Goal: Task Accomplishment & Management: Use online tool/utility

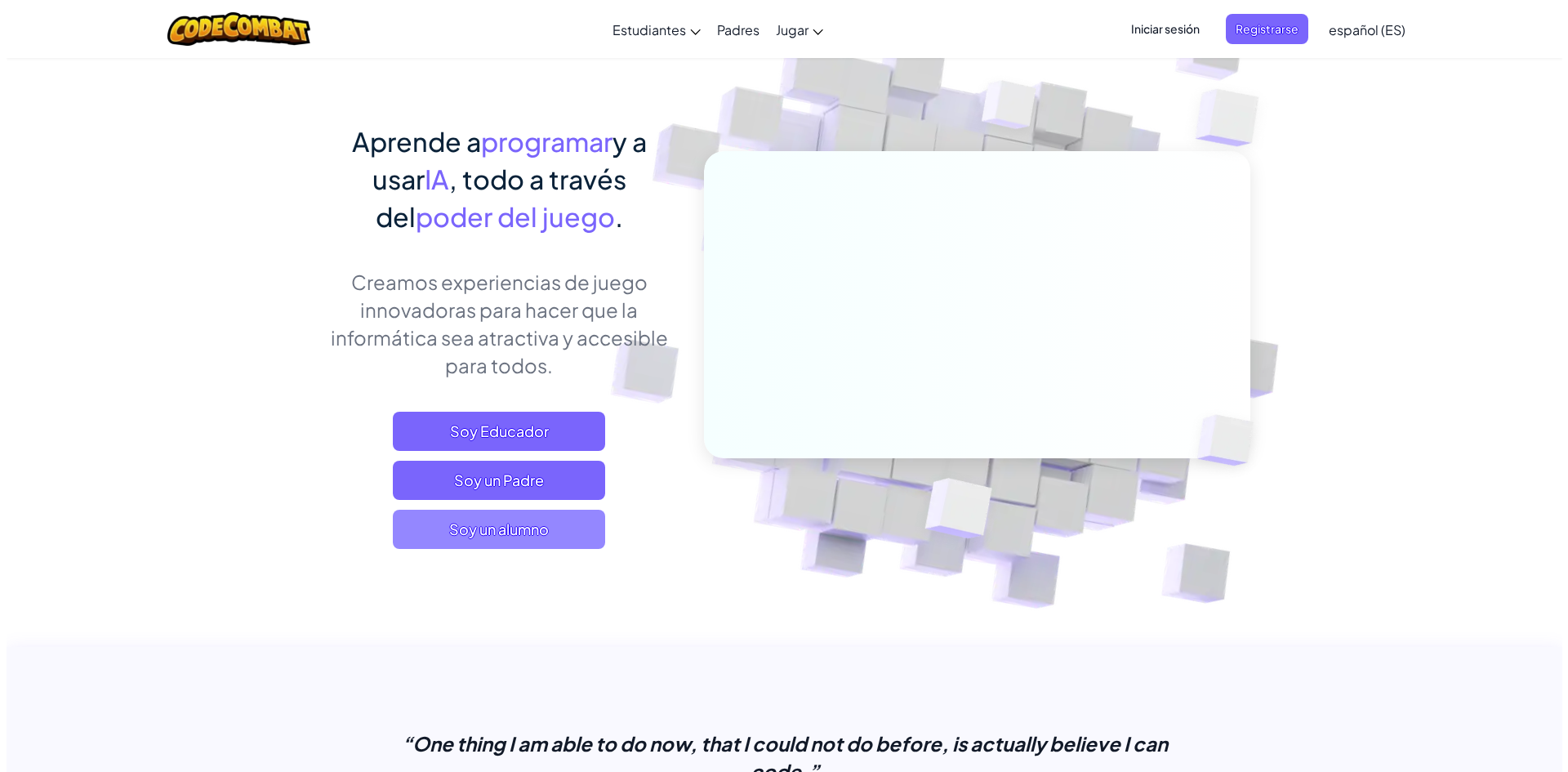
scroll to position [82, 0]
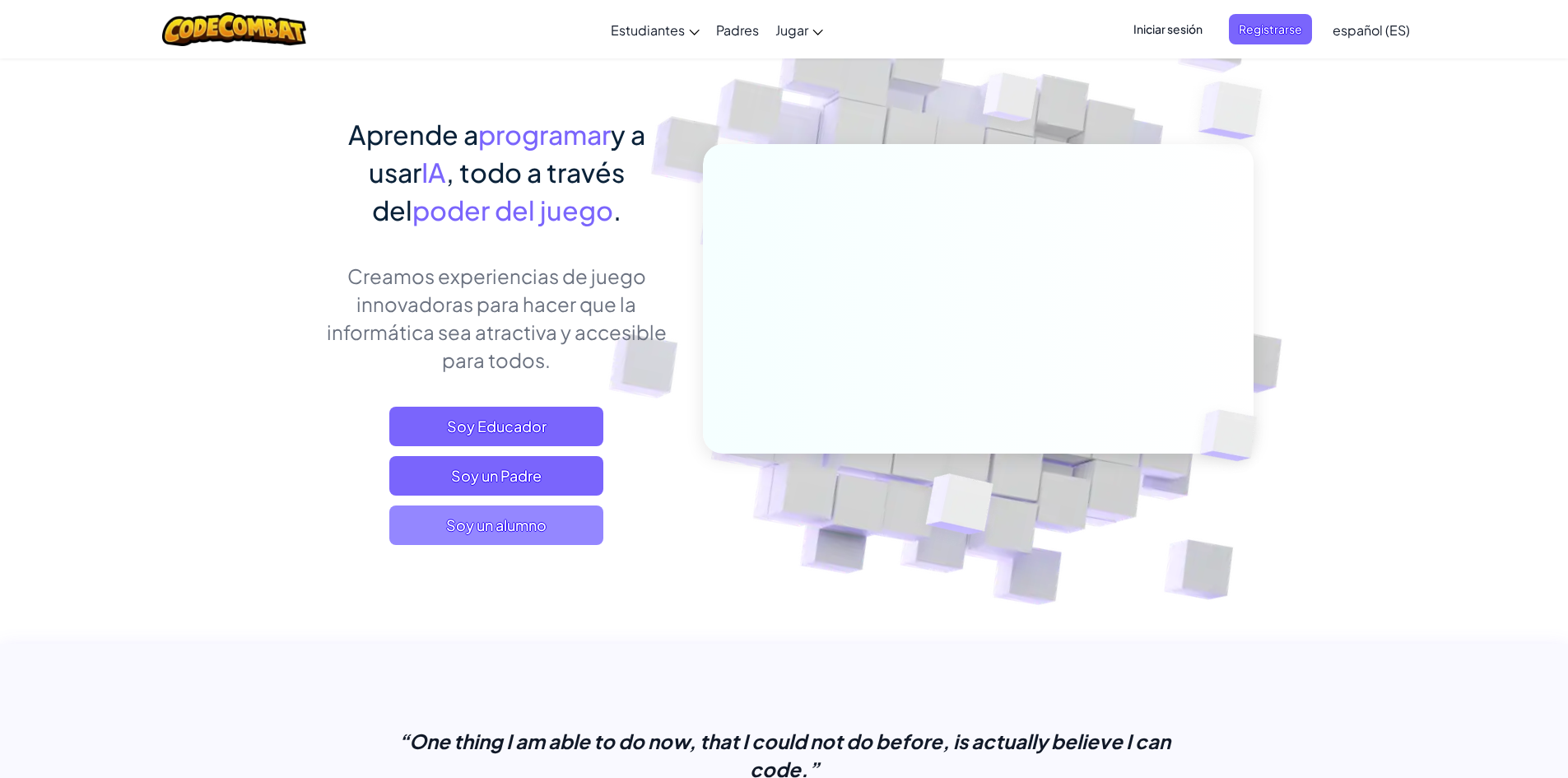
click at [552, 540] on span "Soy un alumno" at bounding box center [496, 526] width 214 height 39
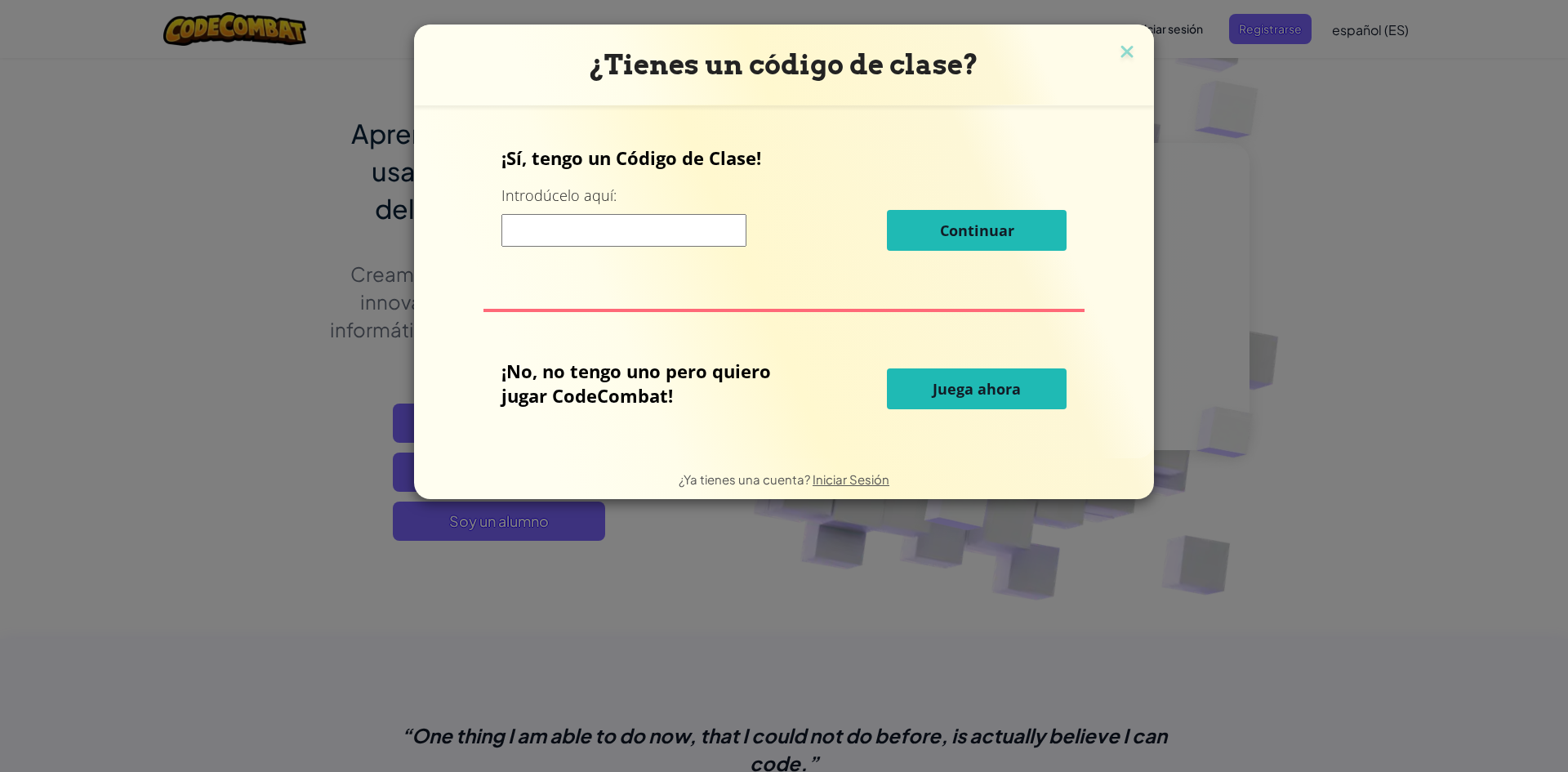
click at [1013, 385] on span "Juega ahora" at bounding box center [977, 389] width 88 height 20
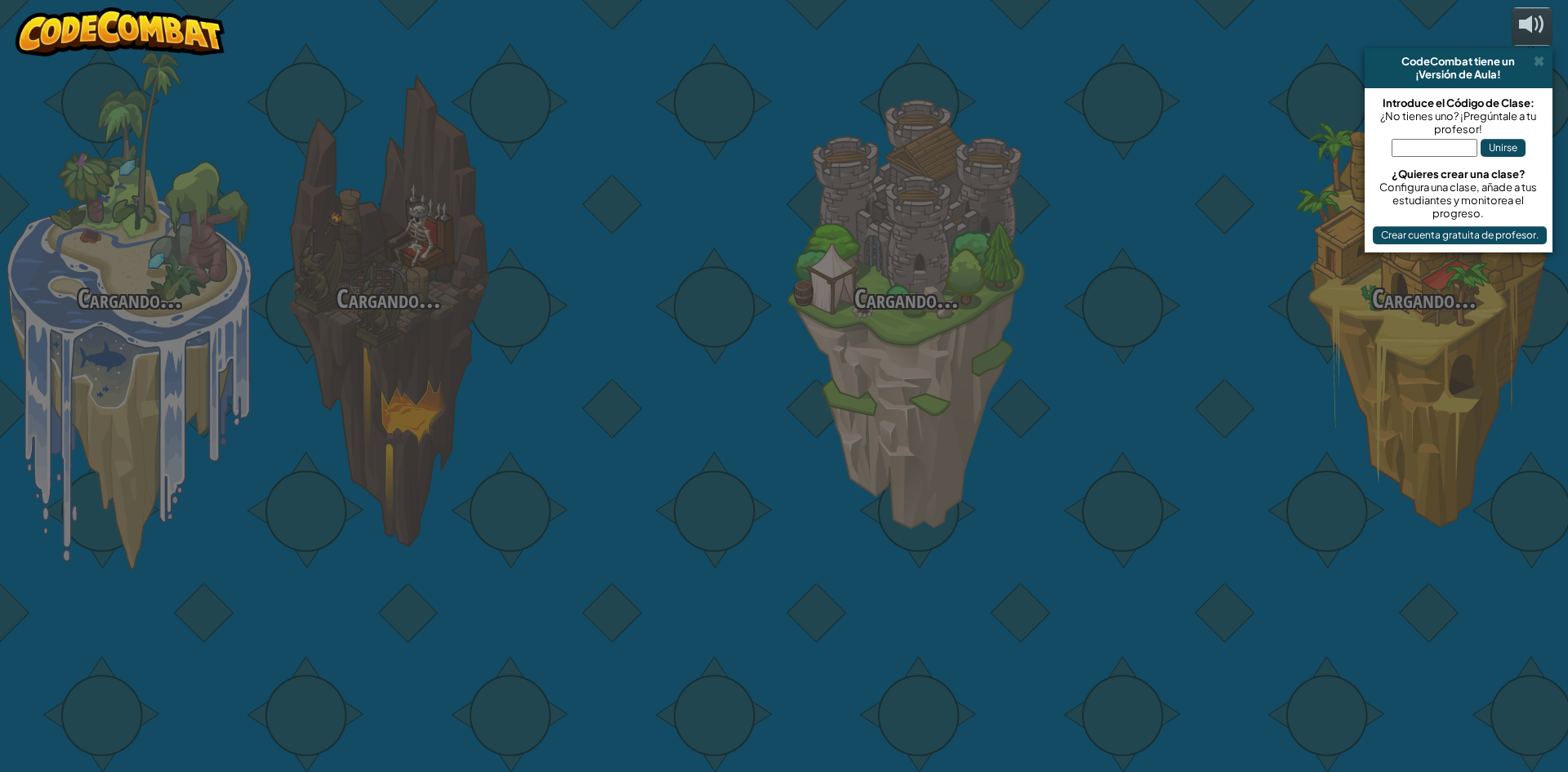
select select "es-ES"
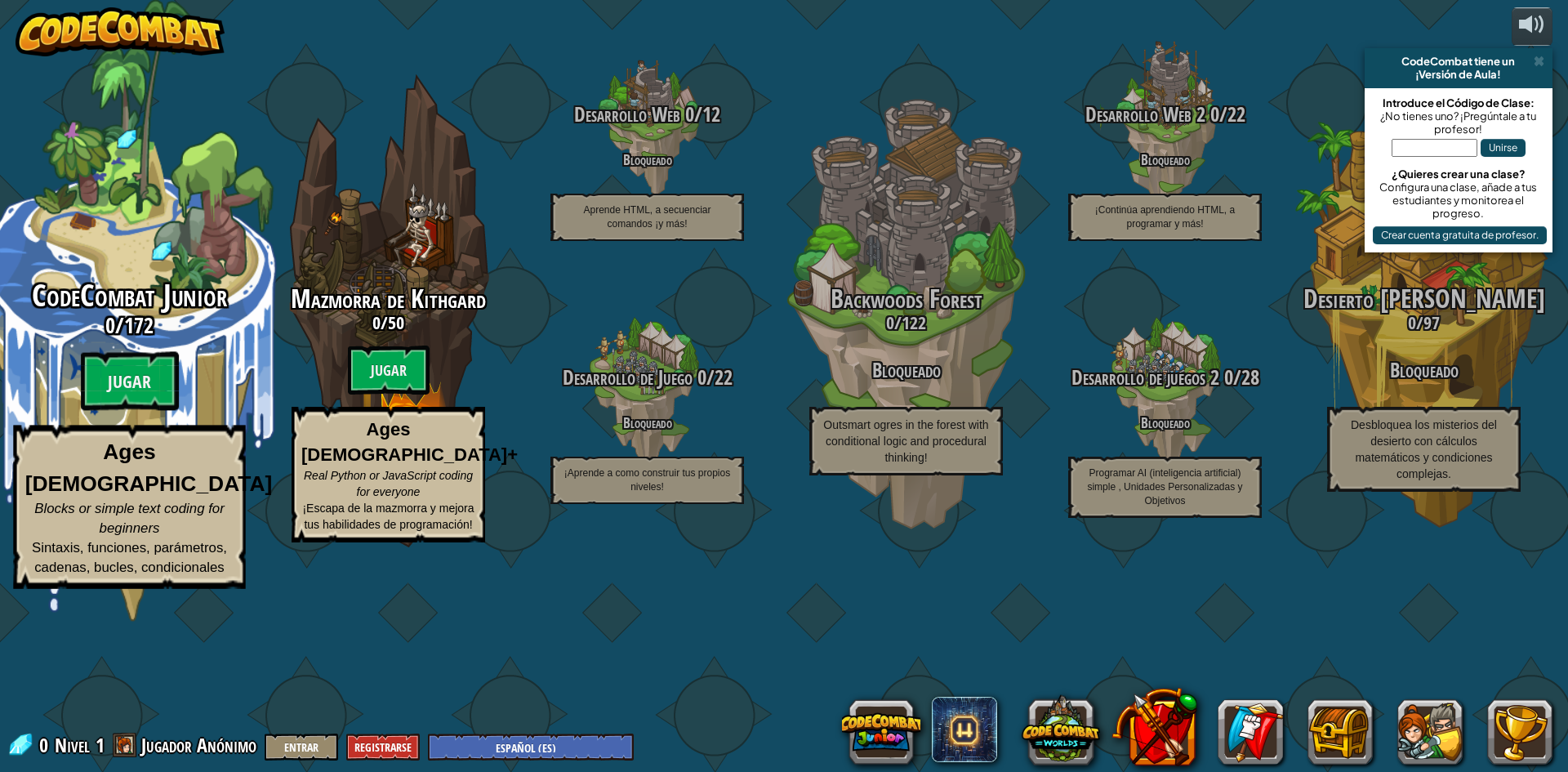
click at [107, 450] on div "CodeCombat Junior 0 / 172 Jugar Ages [DEMOGRAPHIC_DATA] Blocks or simple text c…" at bounding box center [130, 434] width 311 height 310
select select "es-ES"
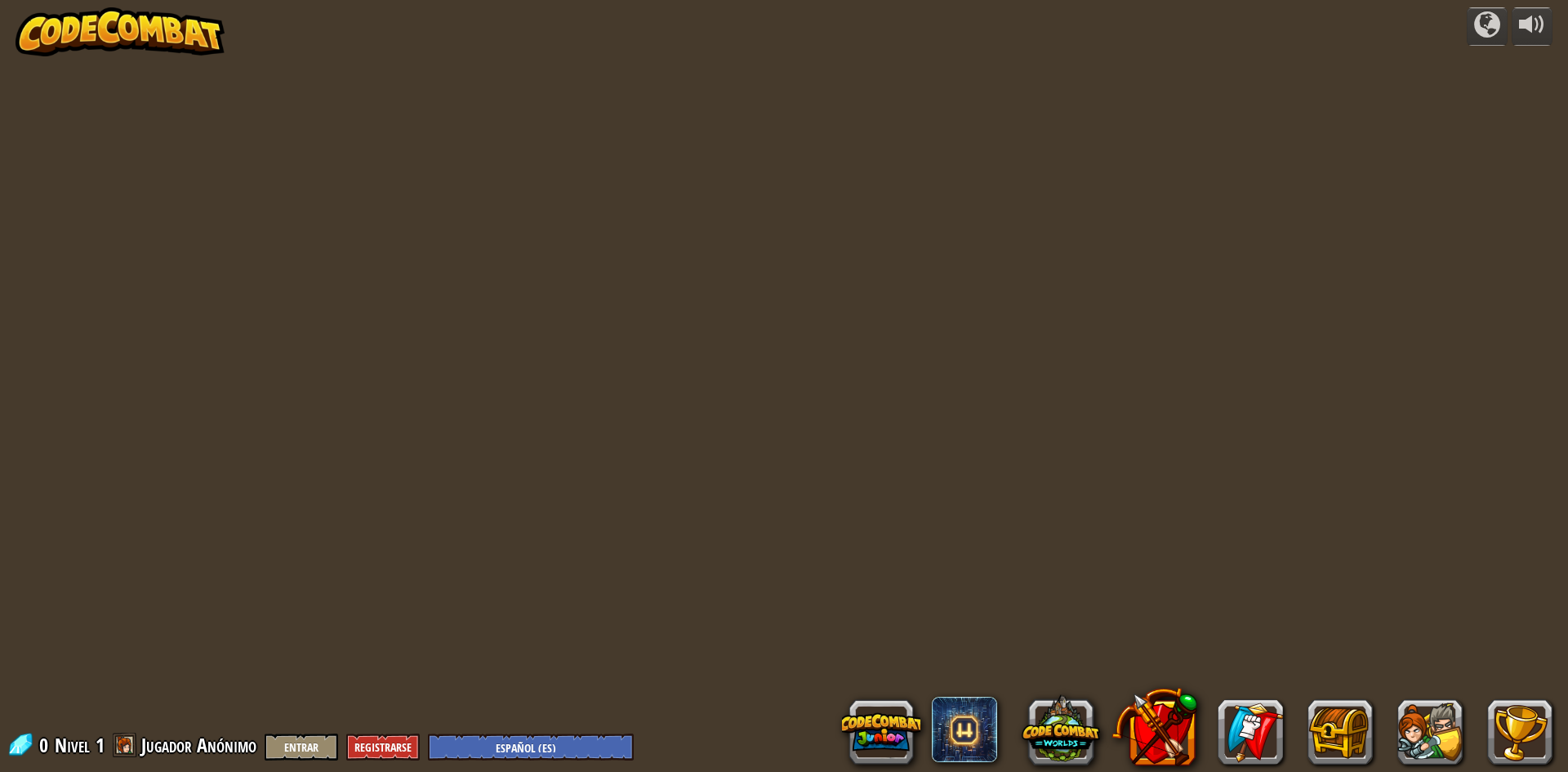
select select "es-ES"
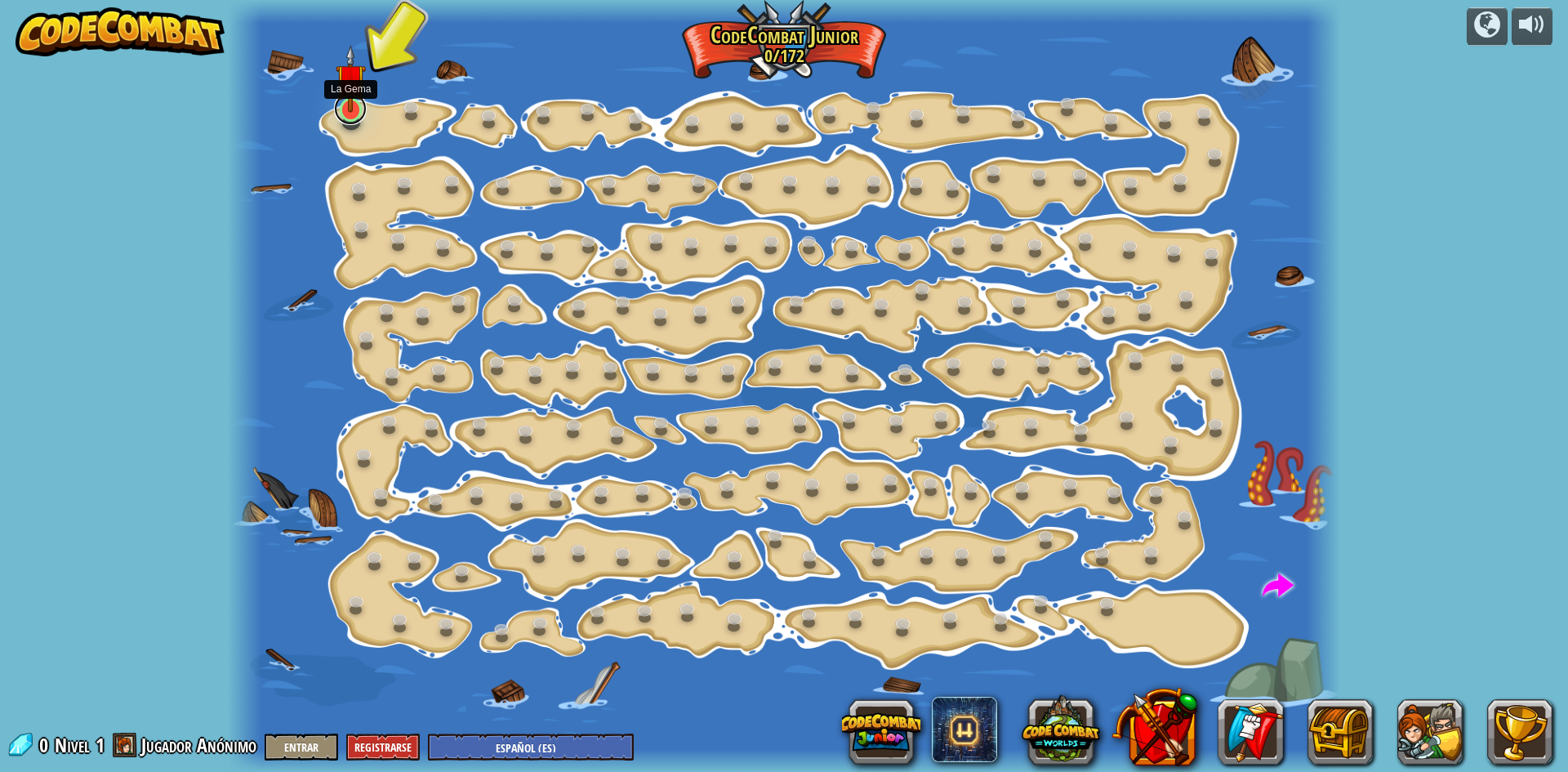
click at [348, 115] on link at bounding box center [350, 108] width 33 height 33
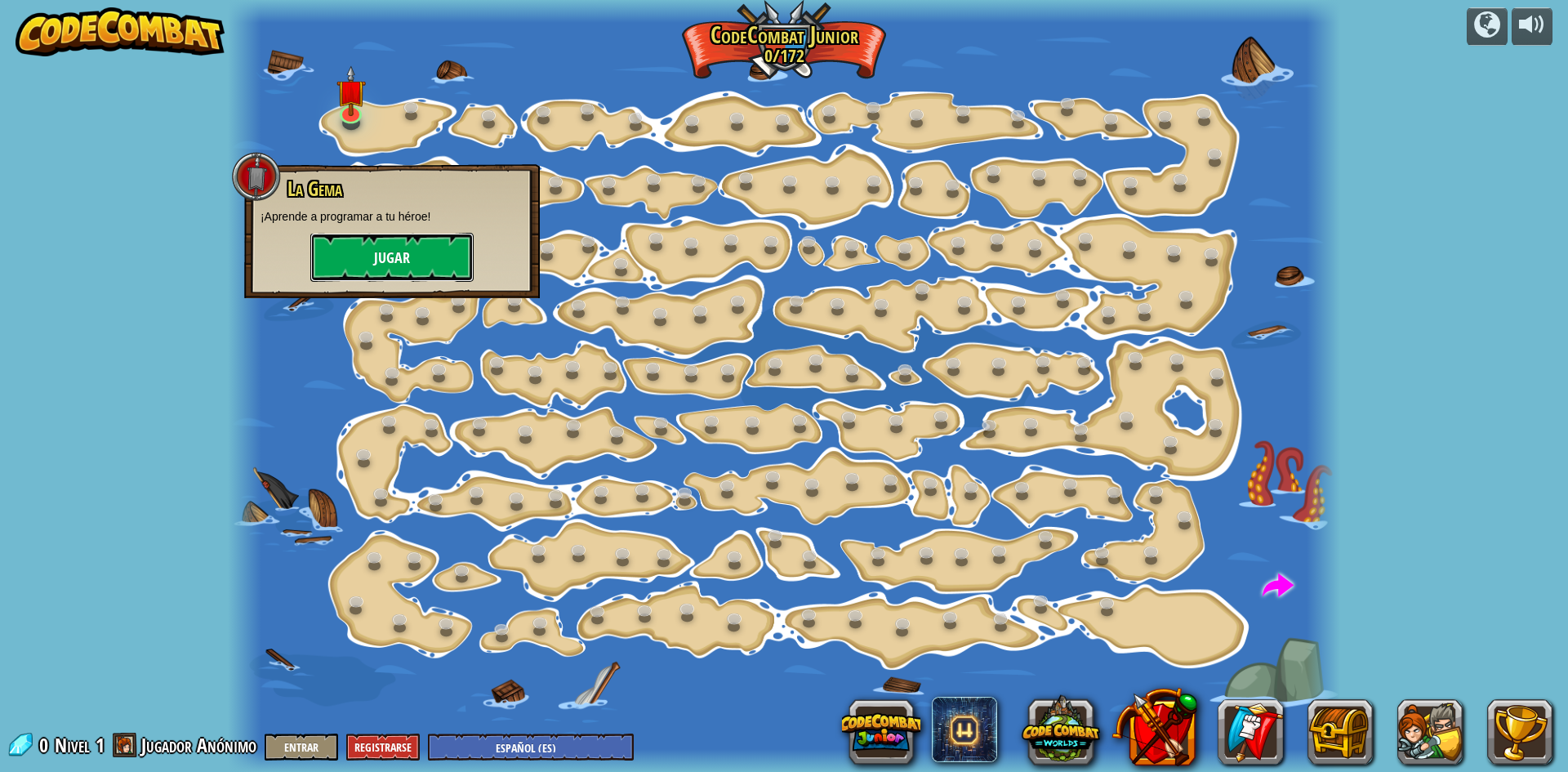
click at [394, 247] on button "Jugar" at bounding box center [392, 257] width 163 height 49
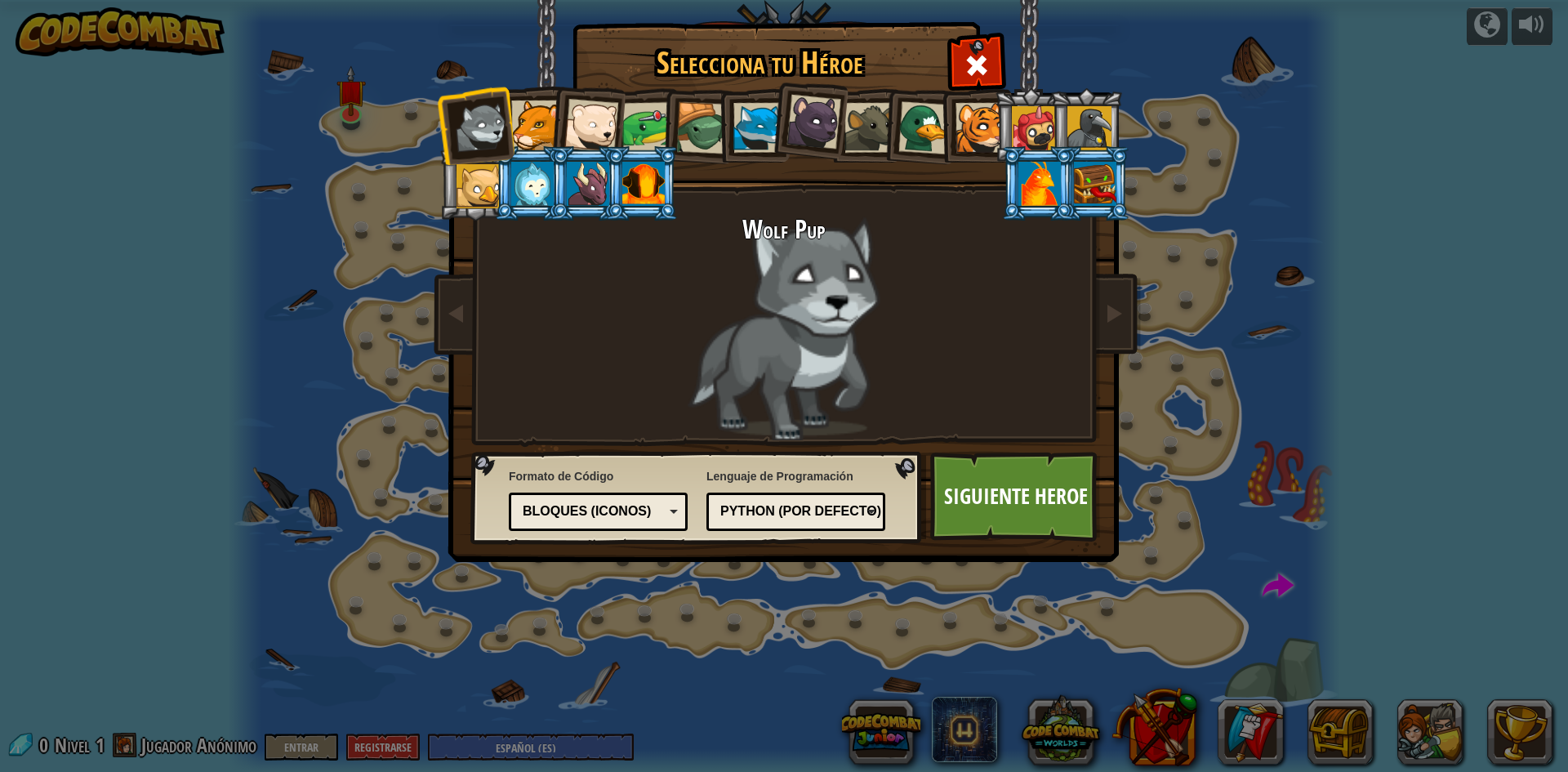
click at [628, 179] on div at bounding box center [644, 184] width 43 height 44
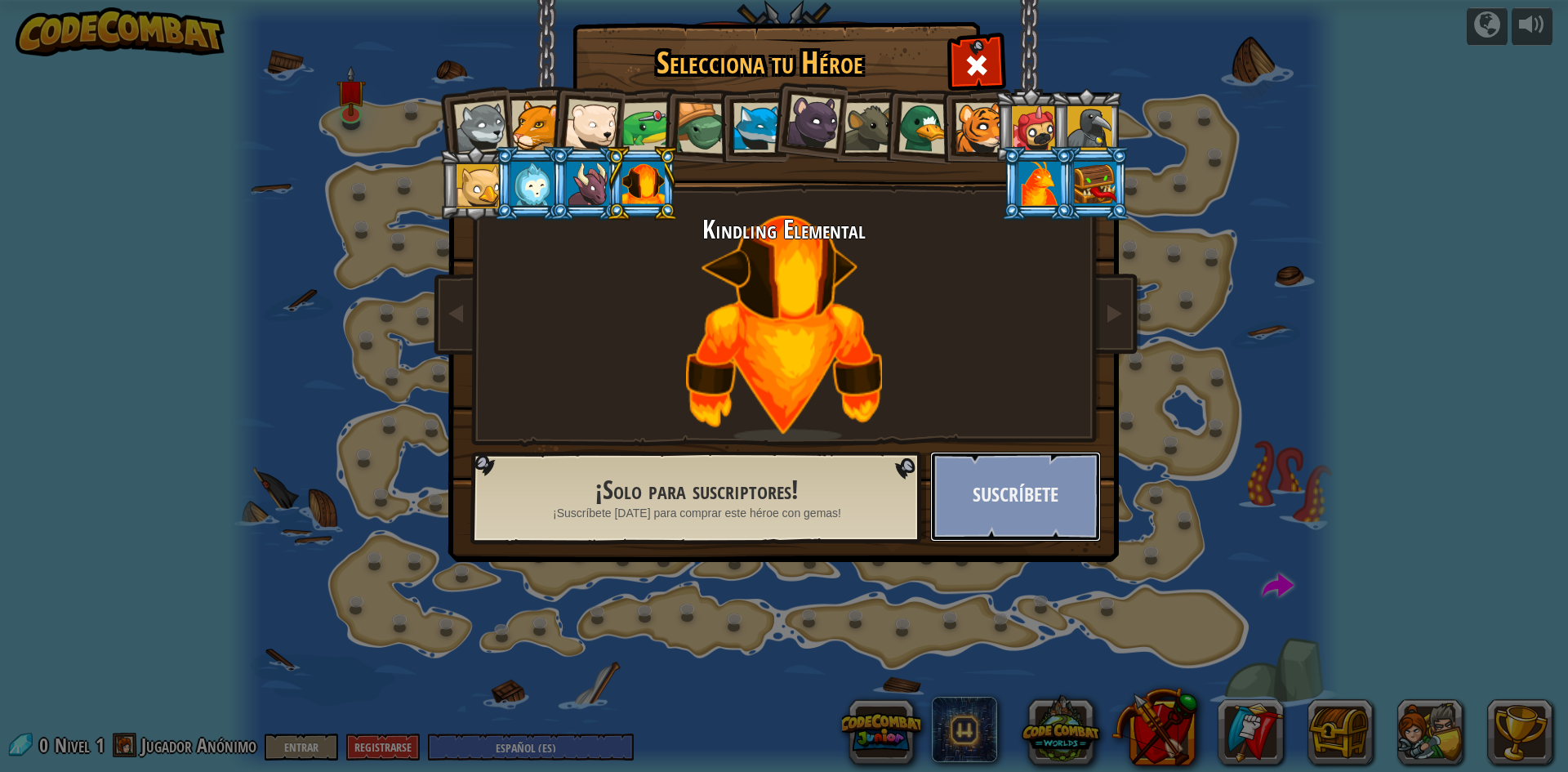
click at [1020, 508] on button "Suscríbete" at bounding box center [1016, 497] width 170 height 90
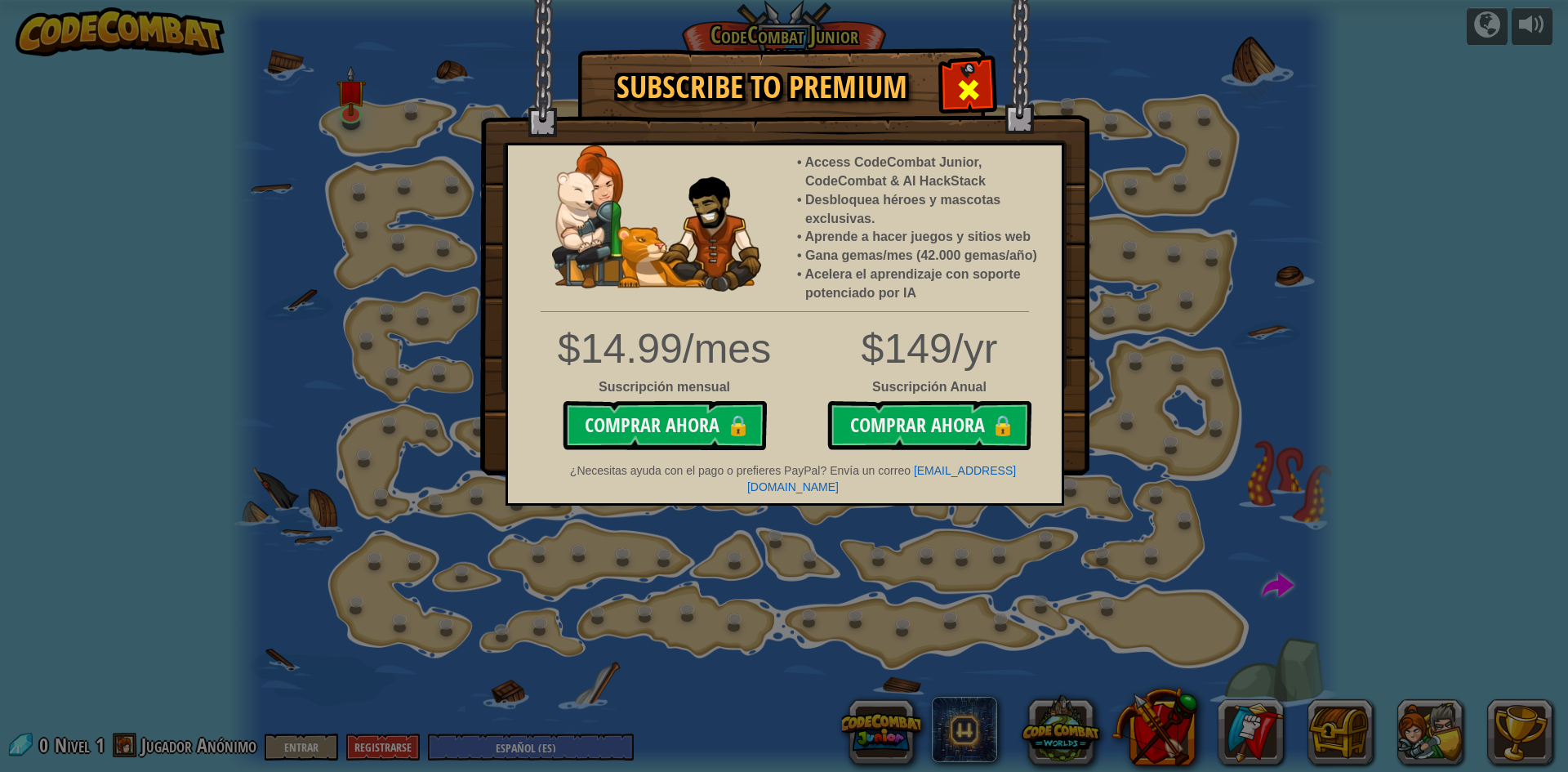
click at [978, 76] on span at bounding box center [968, 89] width 26 height 26
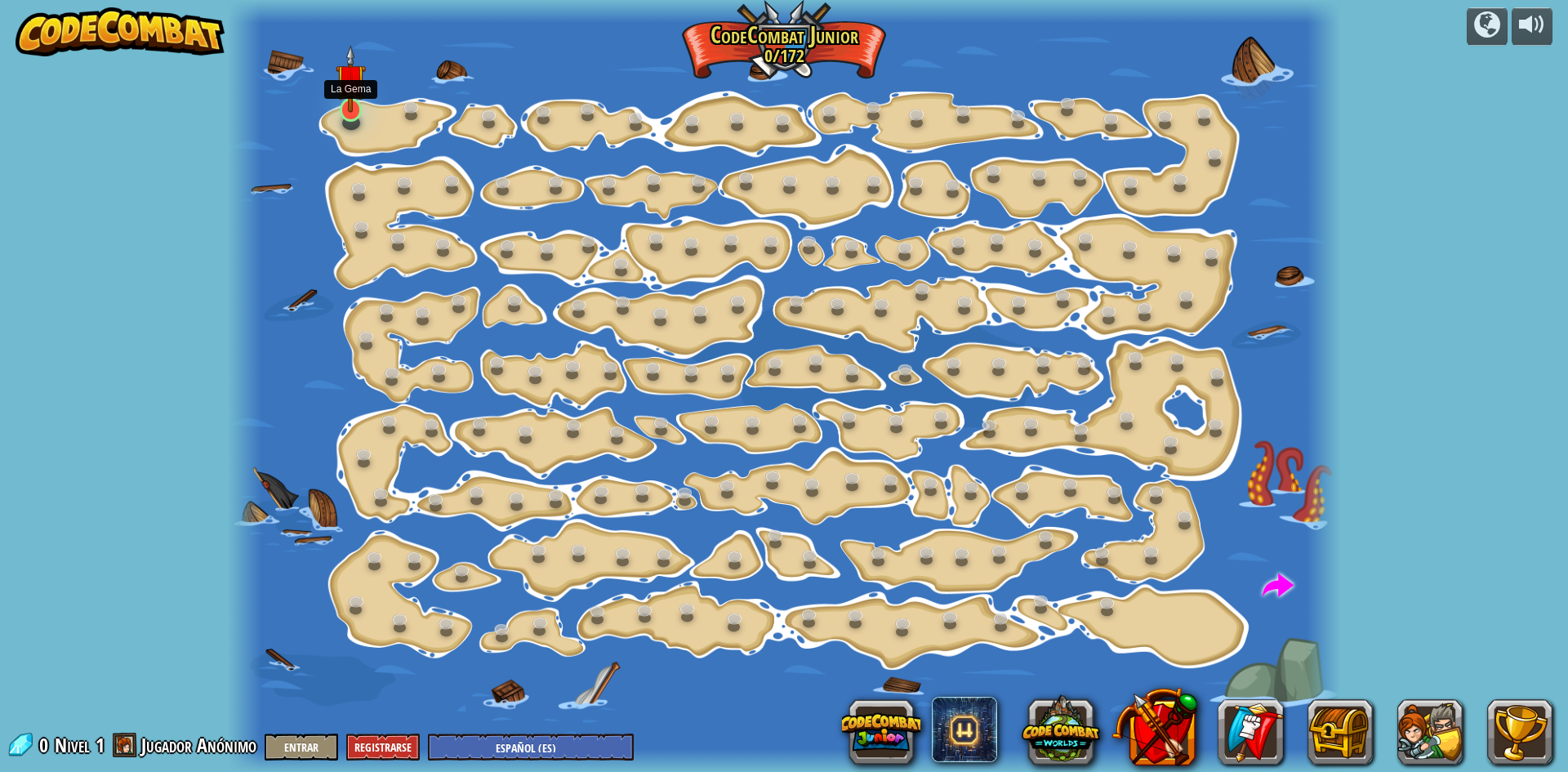
click at [355, 108] on img at bounding box center [350, 79] width 29 height 68
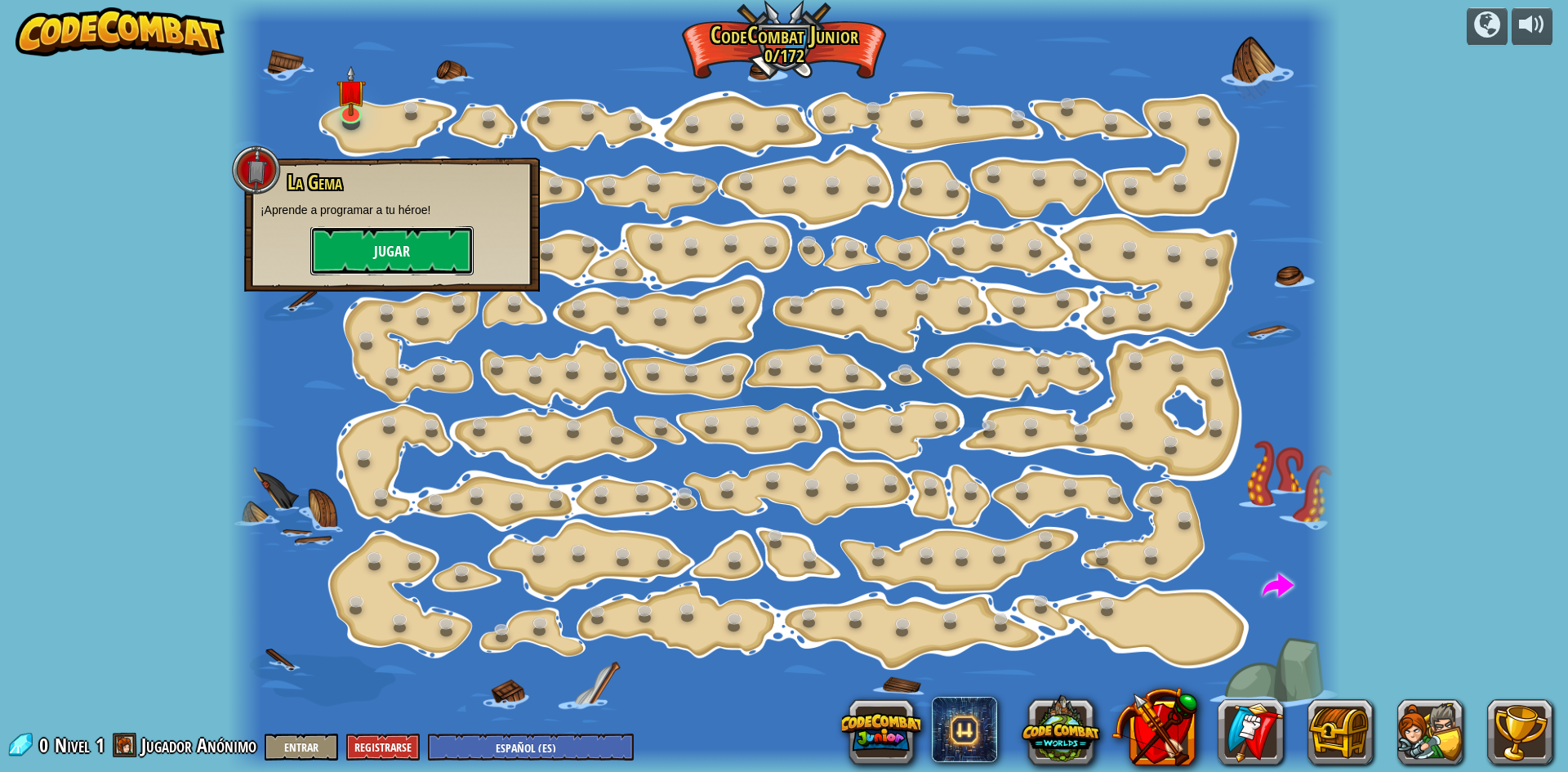
click at [405, 243] on button "Jugar" at bounding box center [392, 251] width 163 height 49
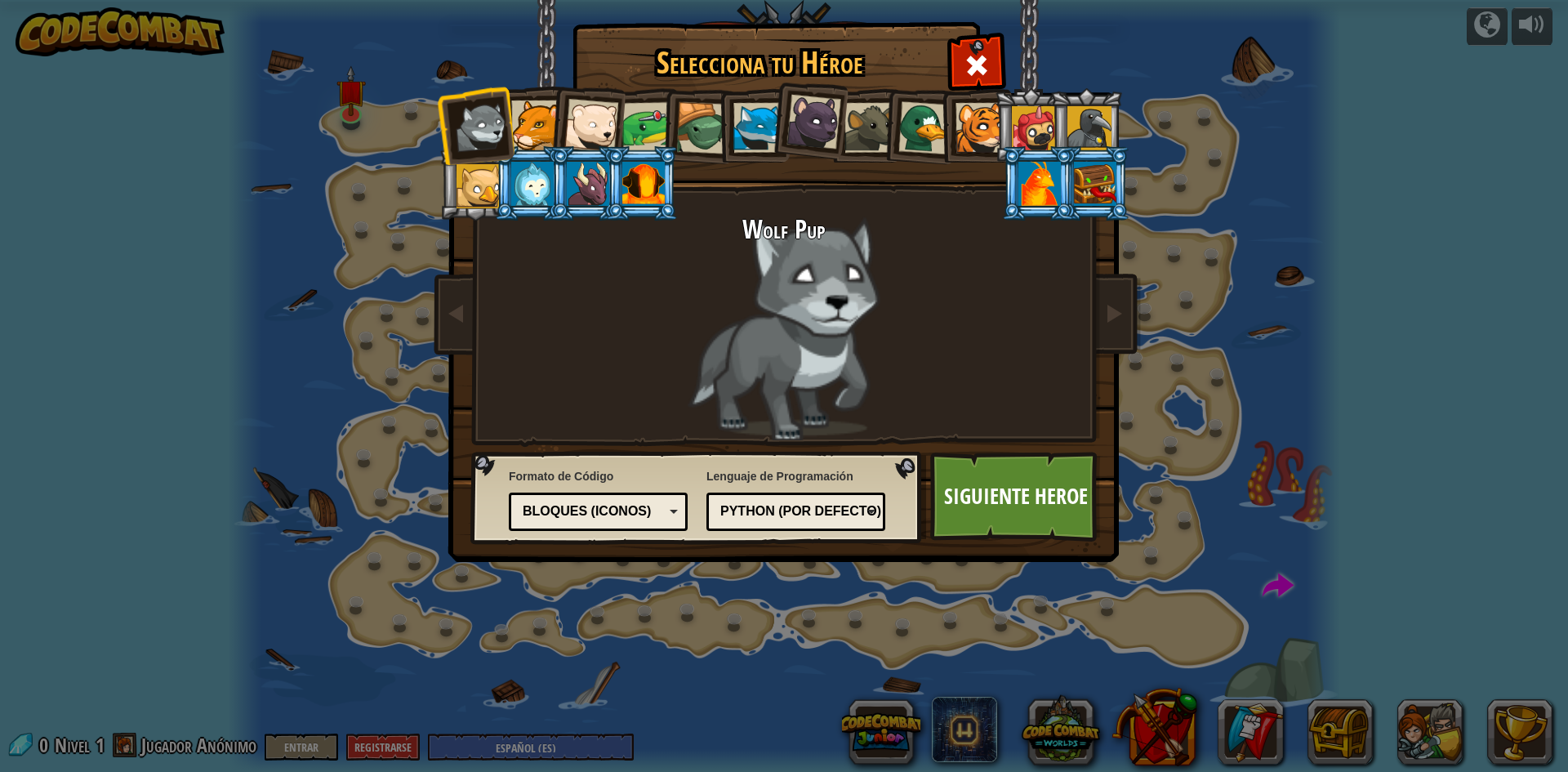
click at [479, 126] on div at bounding box center [480, 127] width 54 height 54
click at [967, 489] on link "Siguiente Heroe" at bounding box center [1016, 497] width 170 height 90
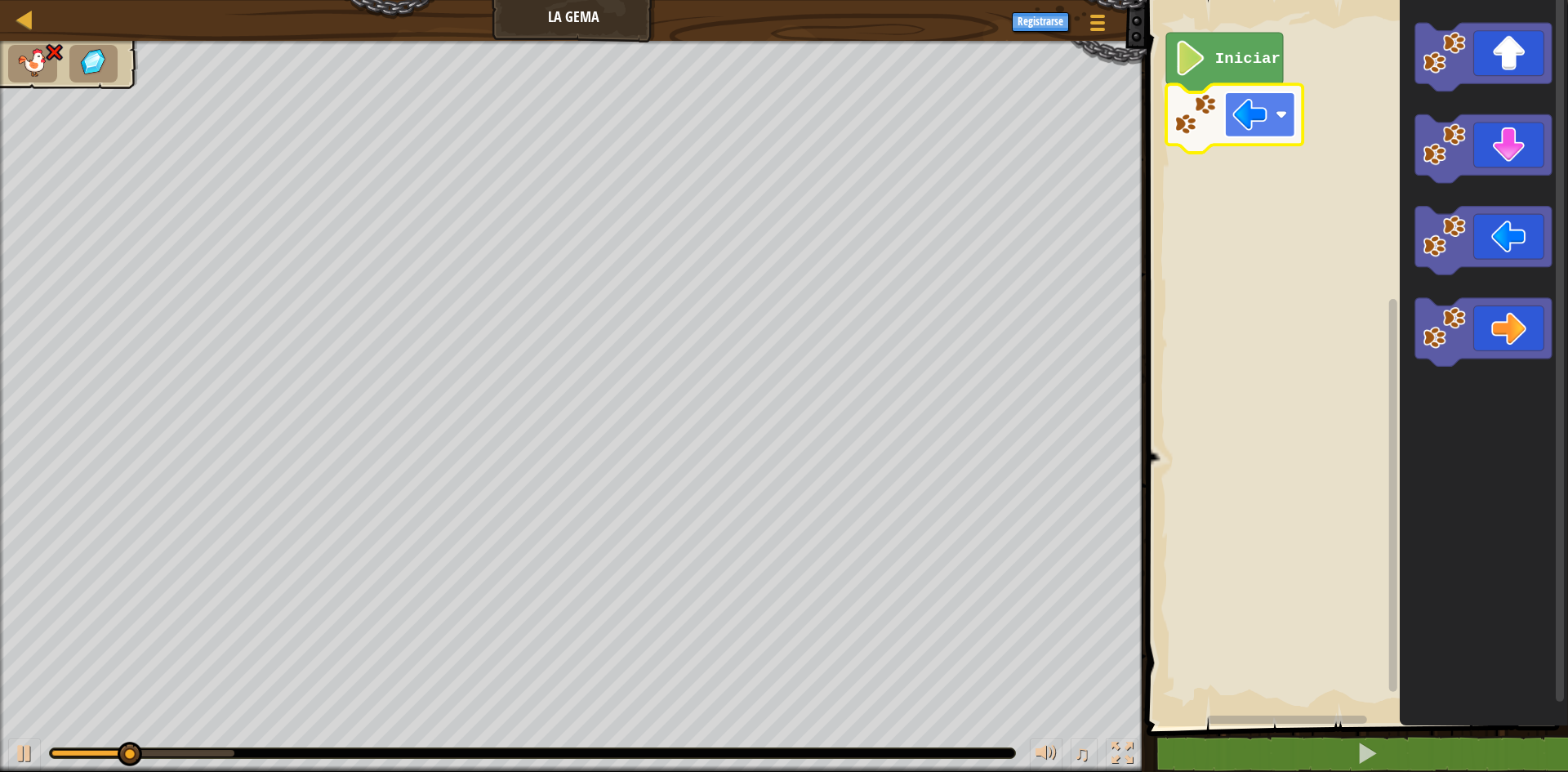
click at [1244, 119] on image "Espacio de trabajo de Blockly" at bounding box center [1250, 115] width 36 height 36
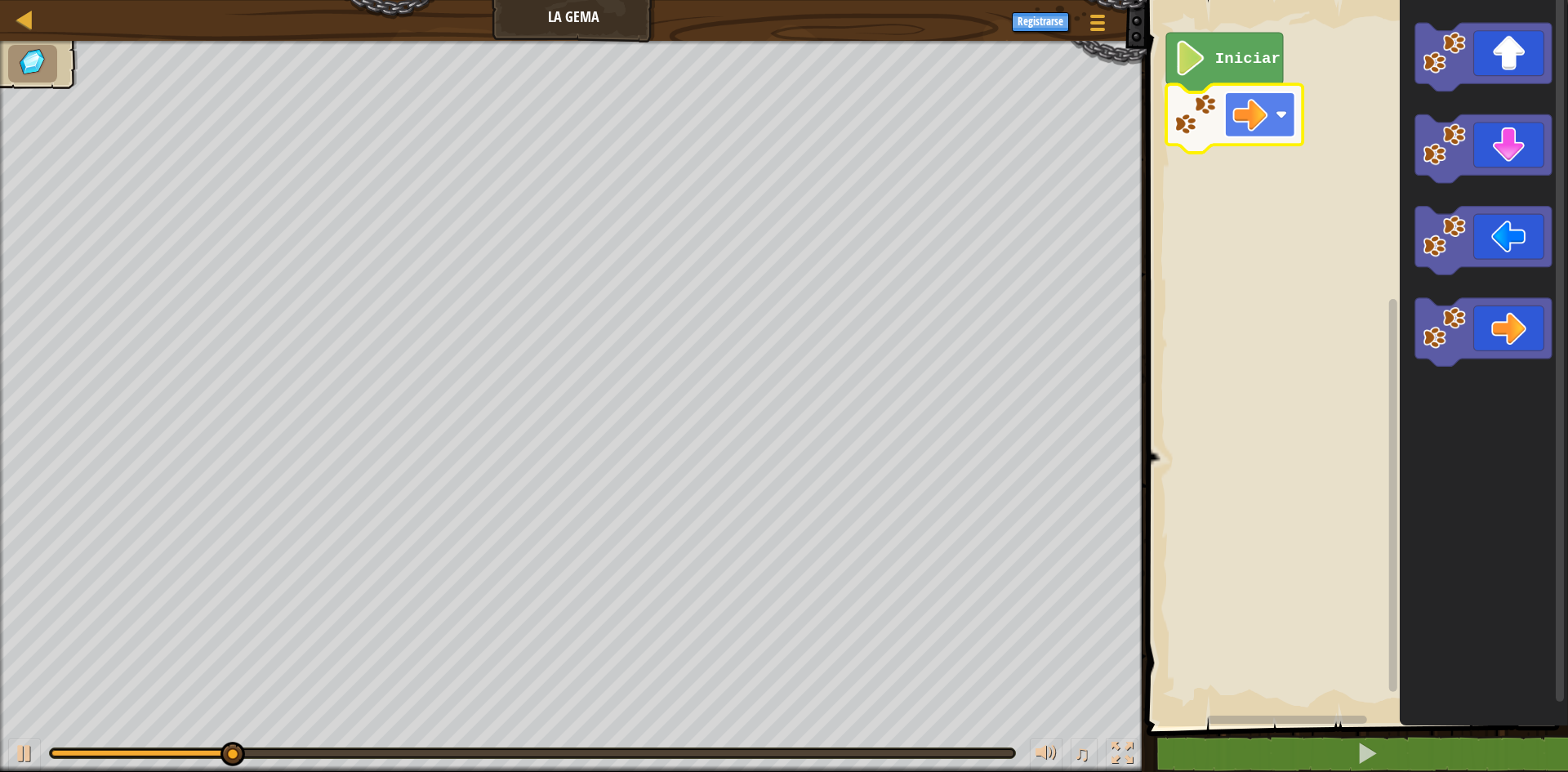
click at [1254, 120] on image "Espacio de trabajo de Blockly" at bounding box center [1250, 115] width 36 height 36
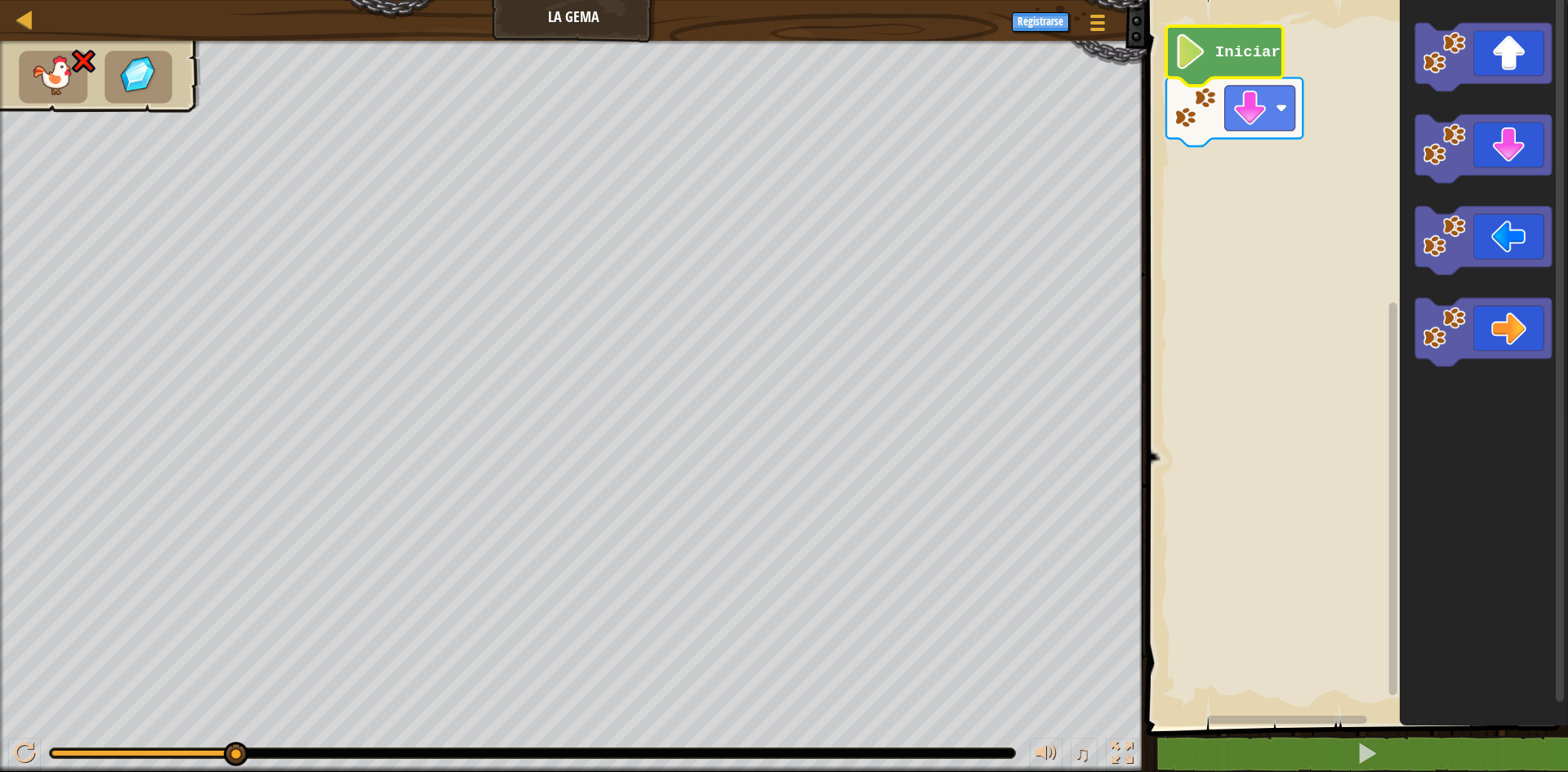
click at [1229, 51] on text "Iniciar" at bounding box center [1248, 52] width 66 height 18
click at [1237, 56] on text "Iniciar" at bounding box center [1248, 52] width 66 height 18
click at [1263, 116] on image "Espacio de trabajo de Blockly" at bounding box center [1250, 108] width 36 height 36
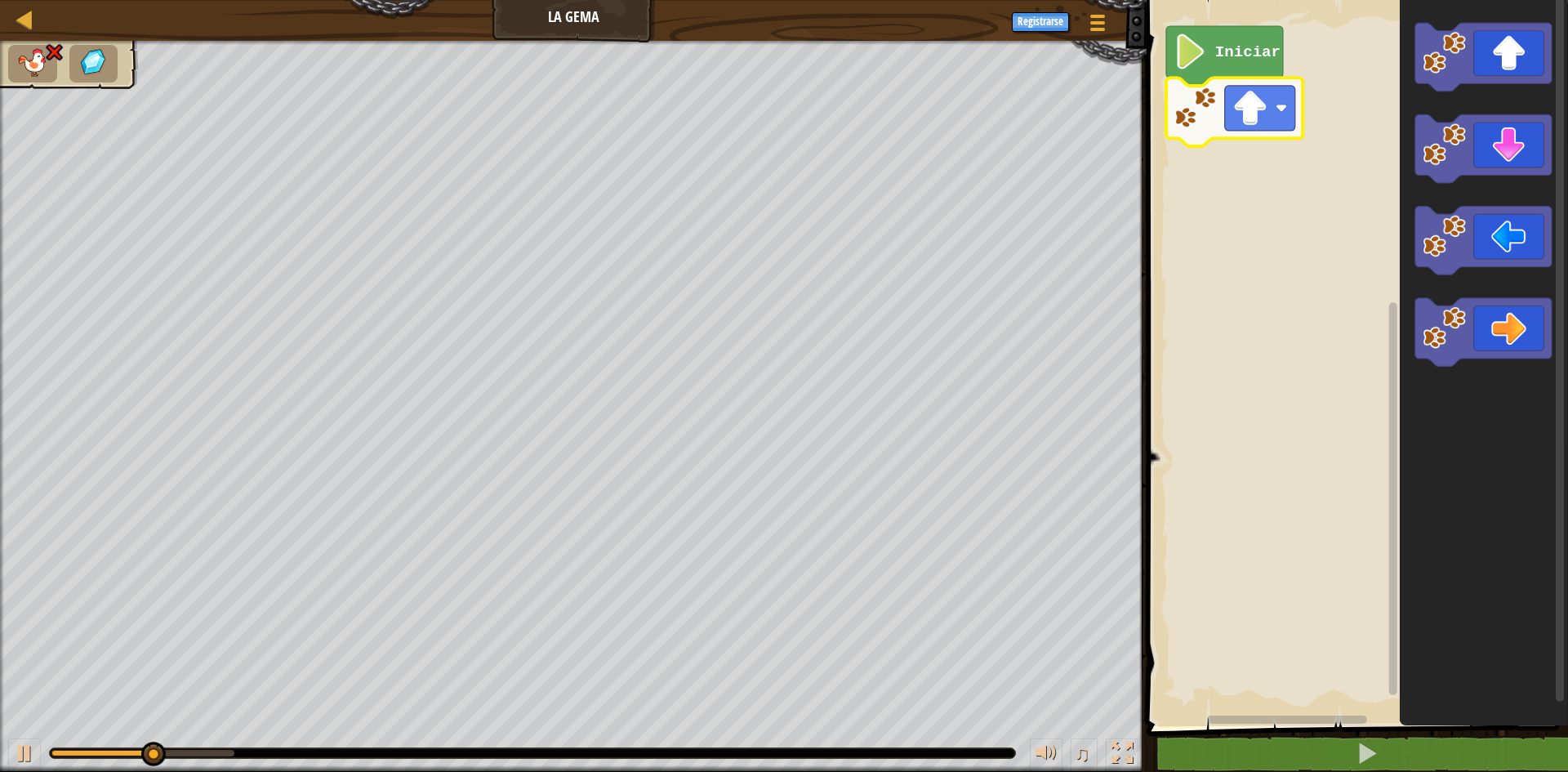
click at [1247, 56] on text "Iniciar" at bounding box center [1248, 52] width 66 height 18
click at [1212, 65] on icon "Espacio de trabajo de Blockly" at bounding box center [1225, 55] width 117 height 60
click at [1185, 57] on image "Espacio de trabajo de Blockly" at bounding box center [1192, 52] width 34 height 36
click at [1190, 51] on image "Espacio de trabajo de Blockly" at bounding box center [1192, 52] width 34 height 36
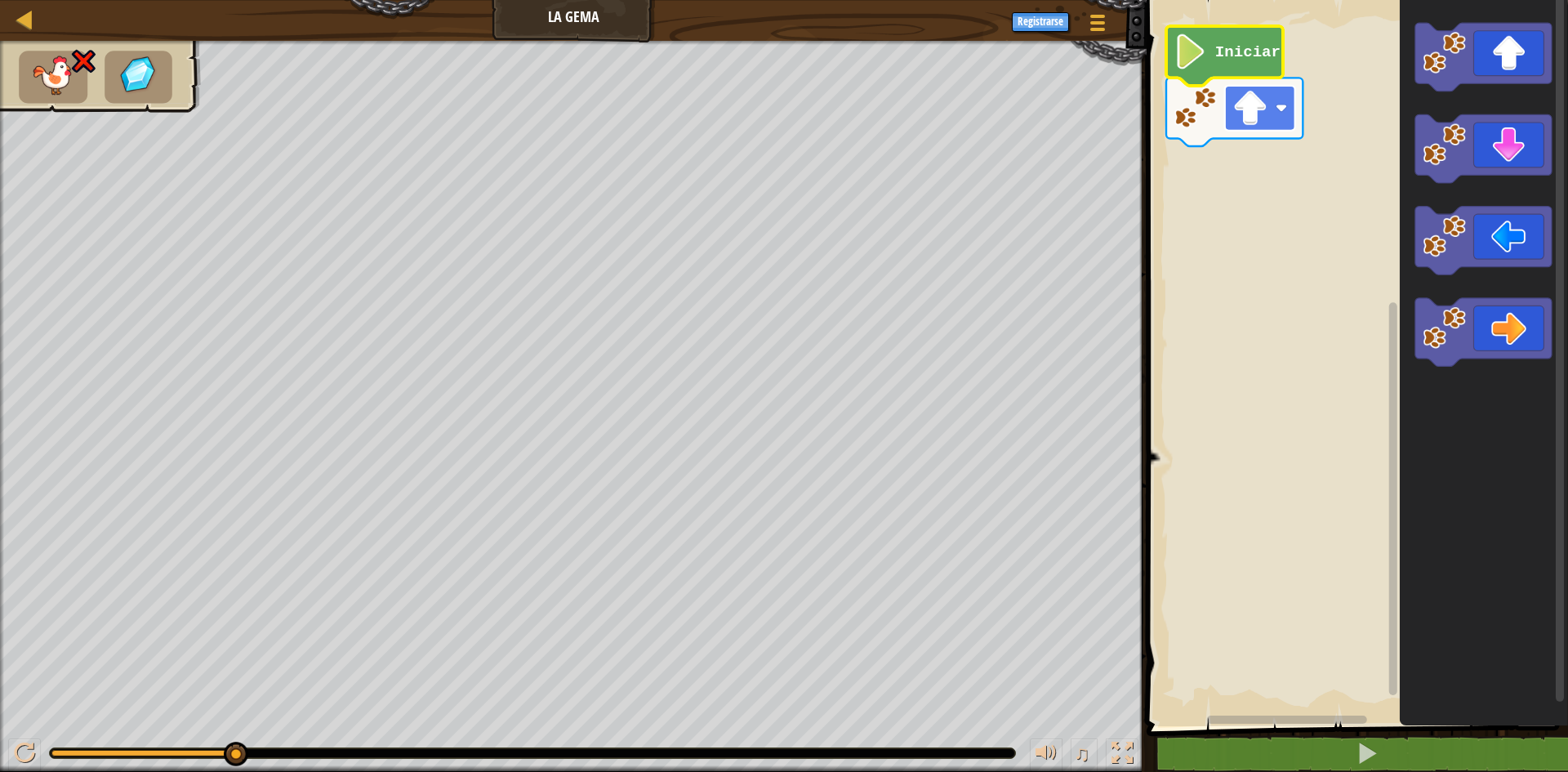
click at [1263, 113] on image "Espacio de trabajo de Blockly" at bounding box center [1250, 108] width 36 height 36
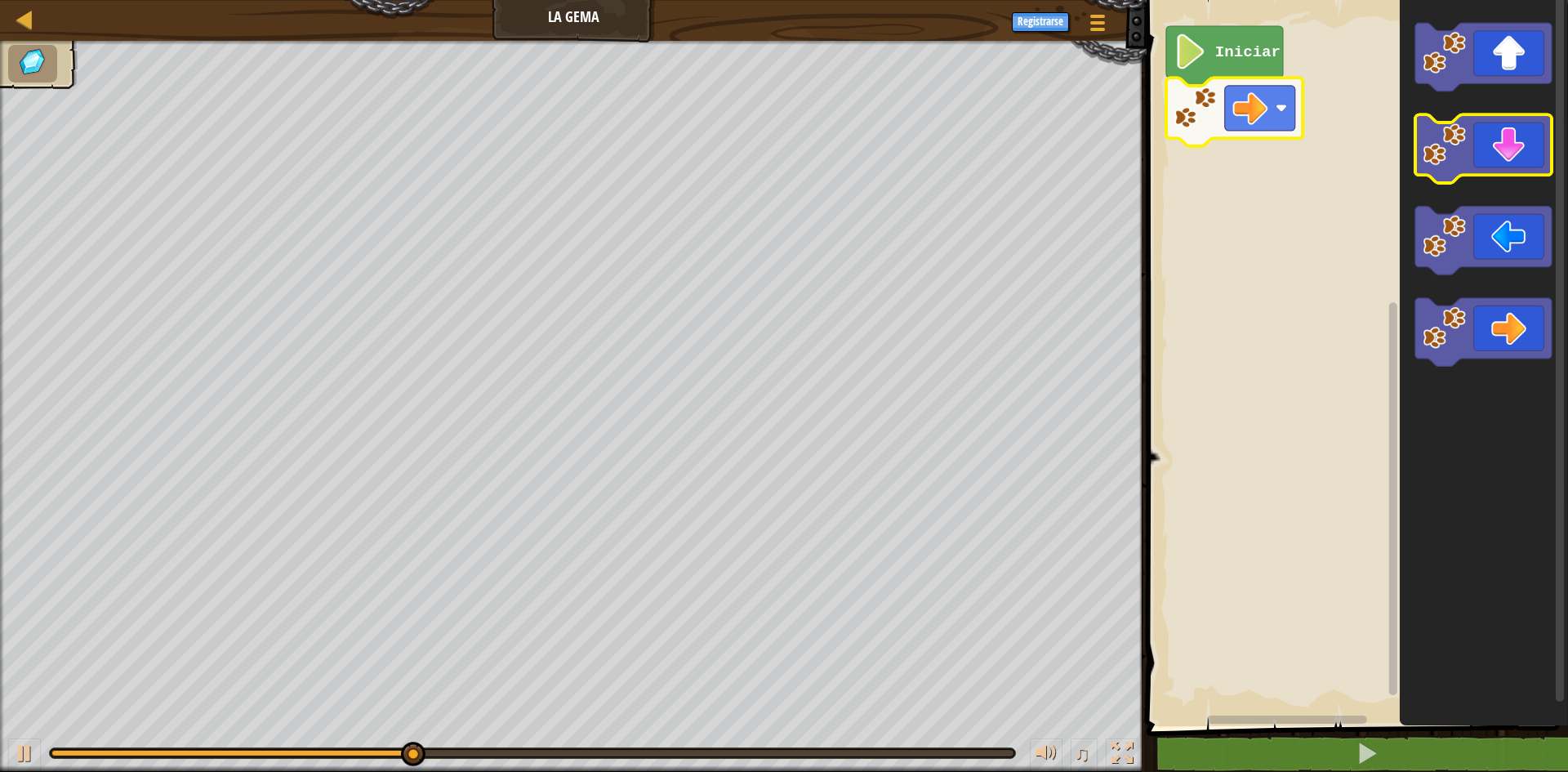
click at [1503, 159] on icon "Espacio de trabajo de Blockly" at bounding box center [1484, 149] width 137 height 68
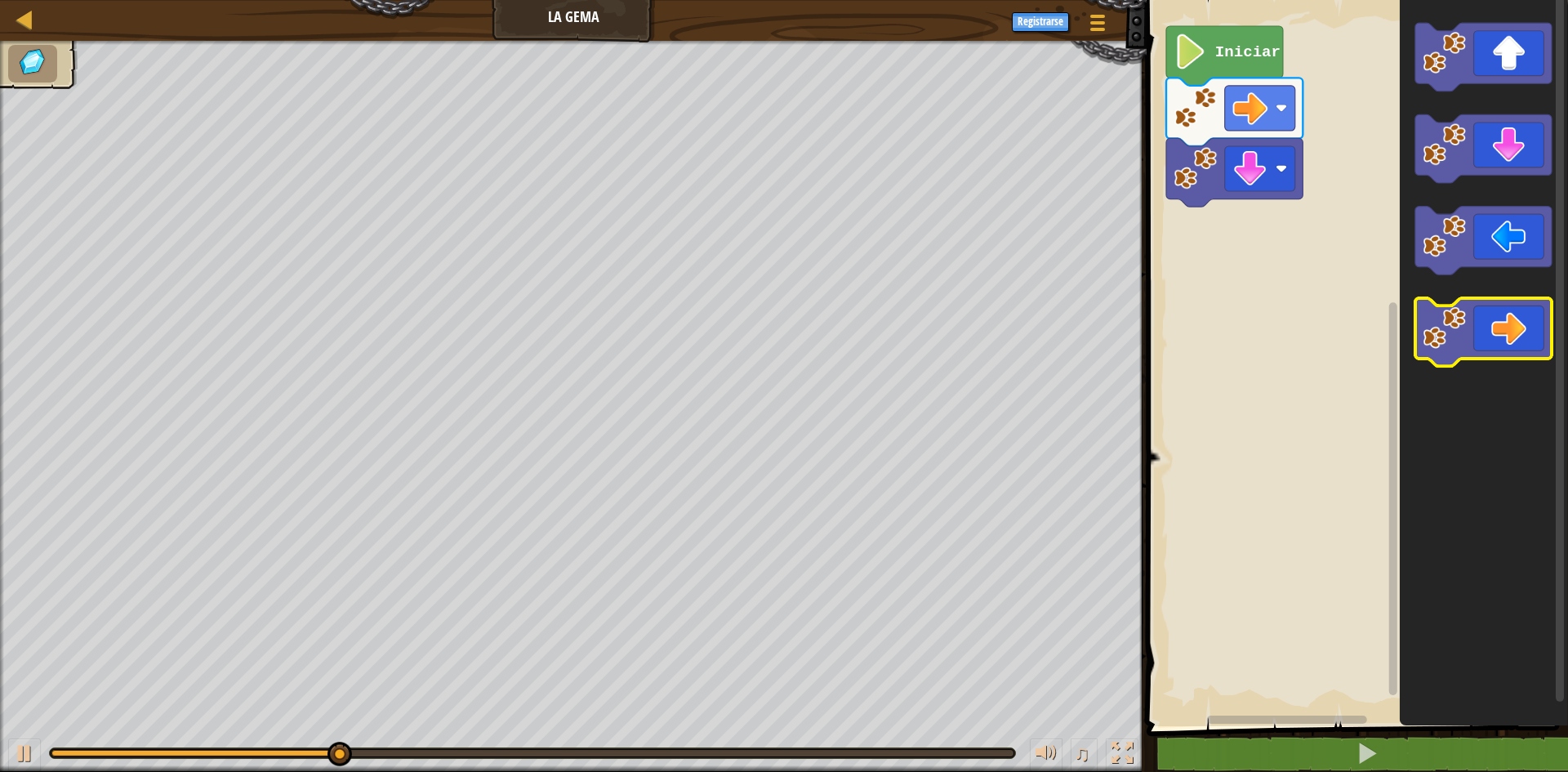
click at [1517, 320] on icon "Espacio de trabajo de Blockly" at bounding box center [1484, 332] width 137 height 68
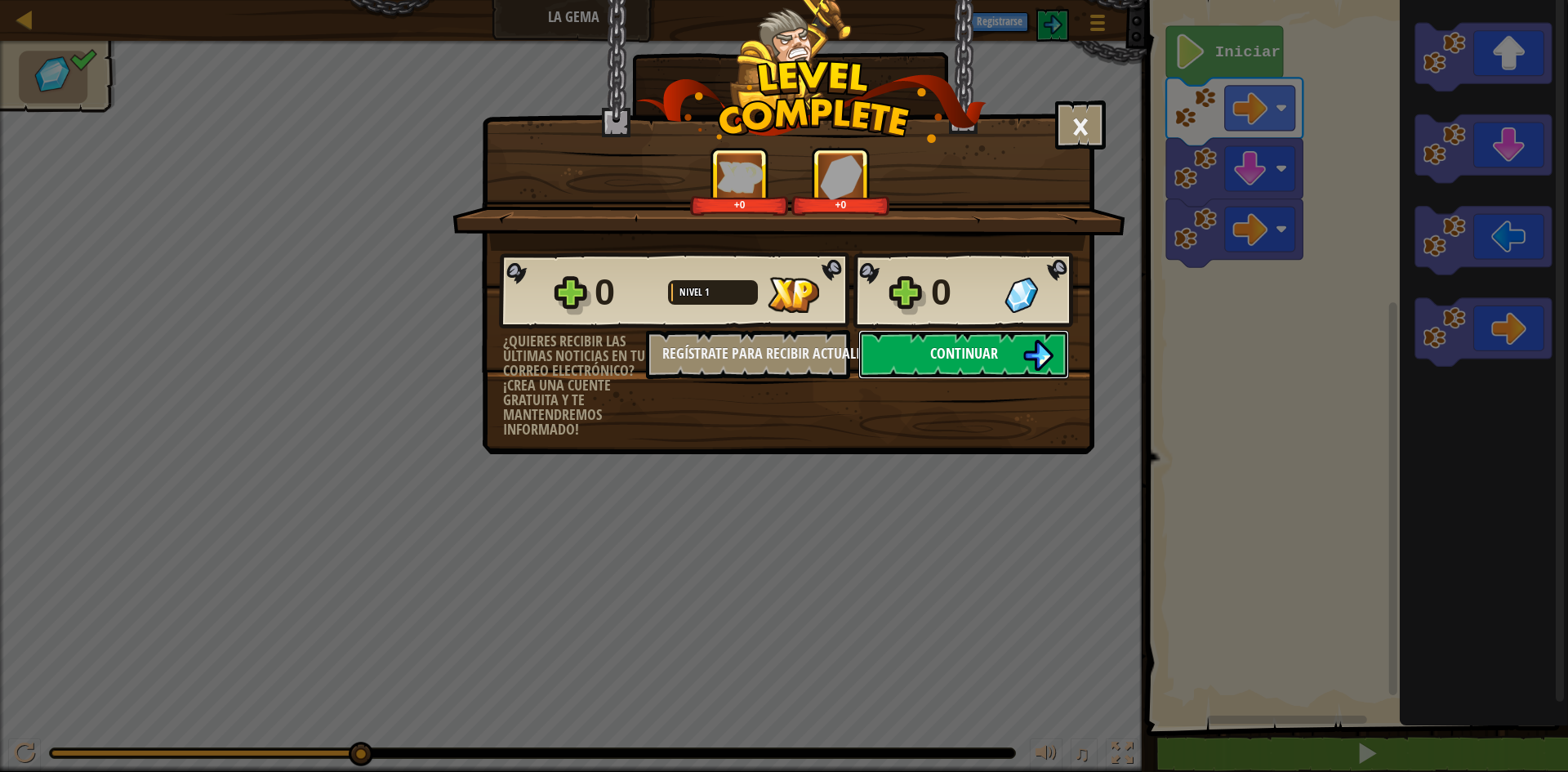
click at [978, 367] on button "Continuar" at bounding box center [963, 354] width 210 height 49
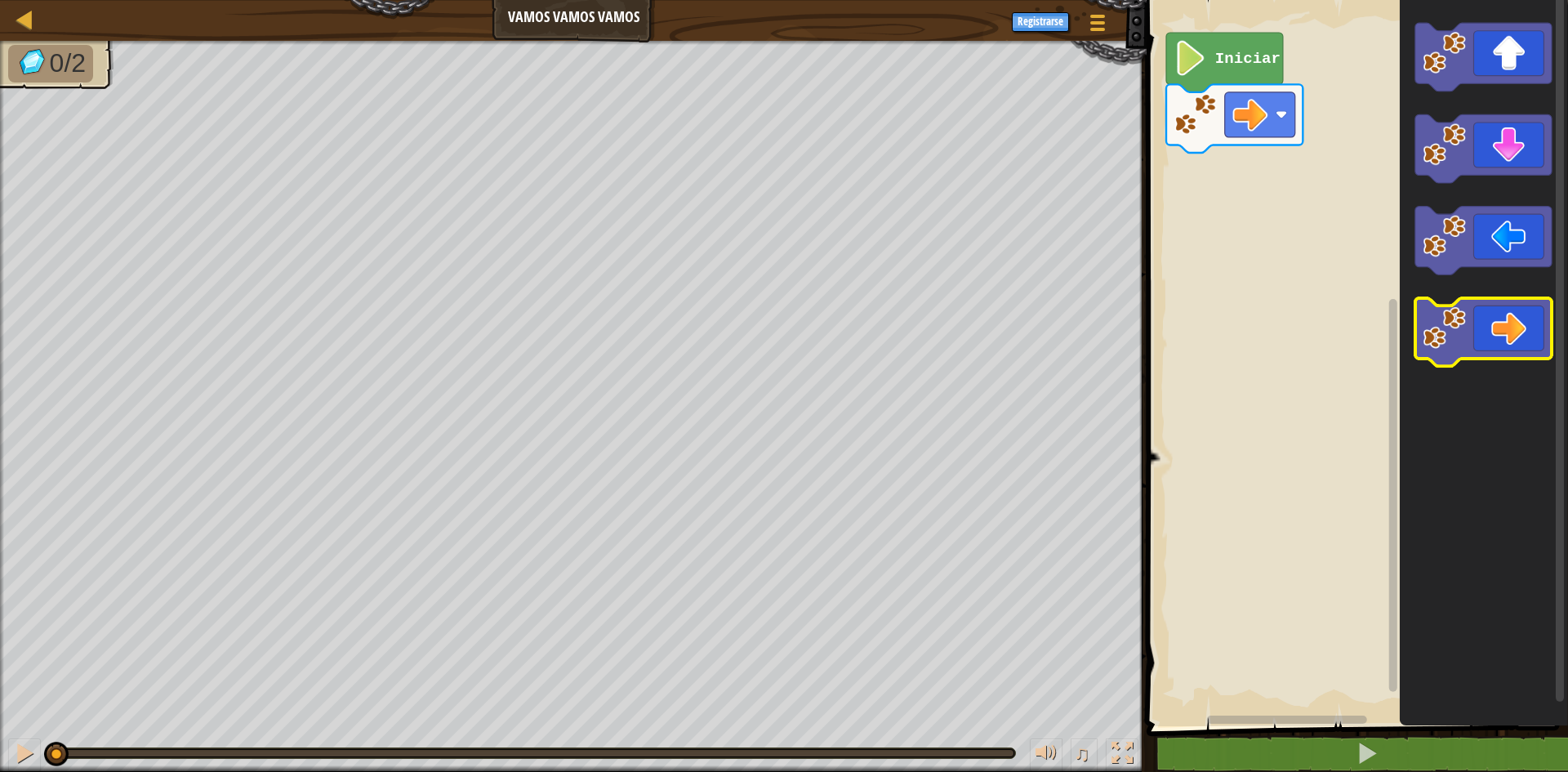
click at [1510, 334] on icon "Espacio de trabajo de Blockly" at bounding box center [1484, 332] width 137 height 68
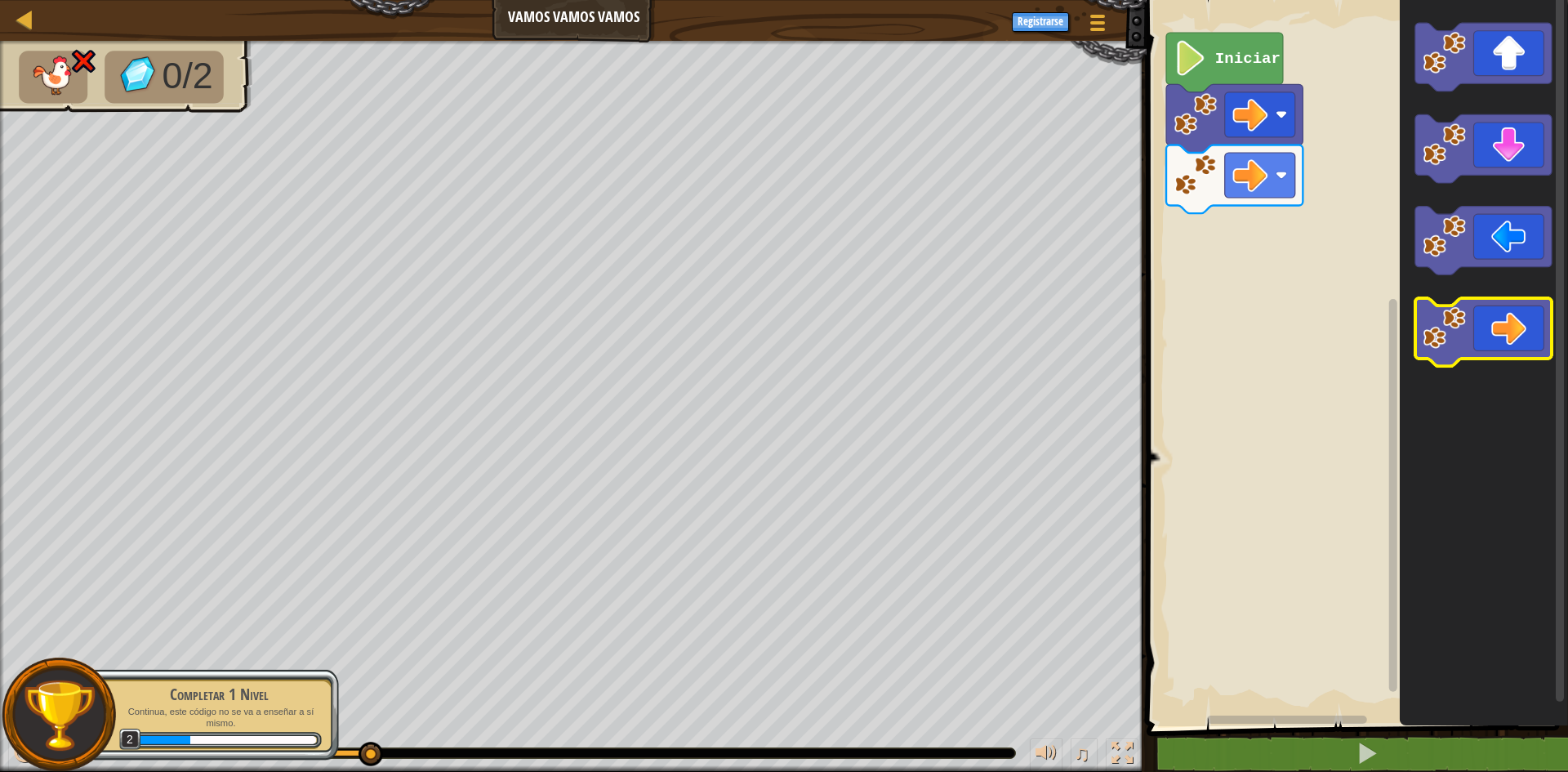
click at [1498, 341] on icon "Espacio de trabajo de Blockly" at bounding box center [1484, 332] width 137 height 68
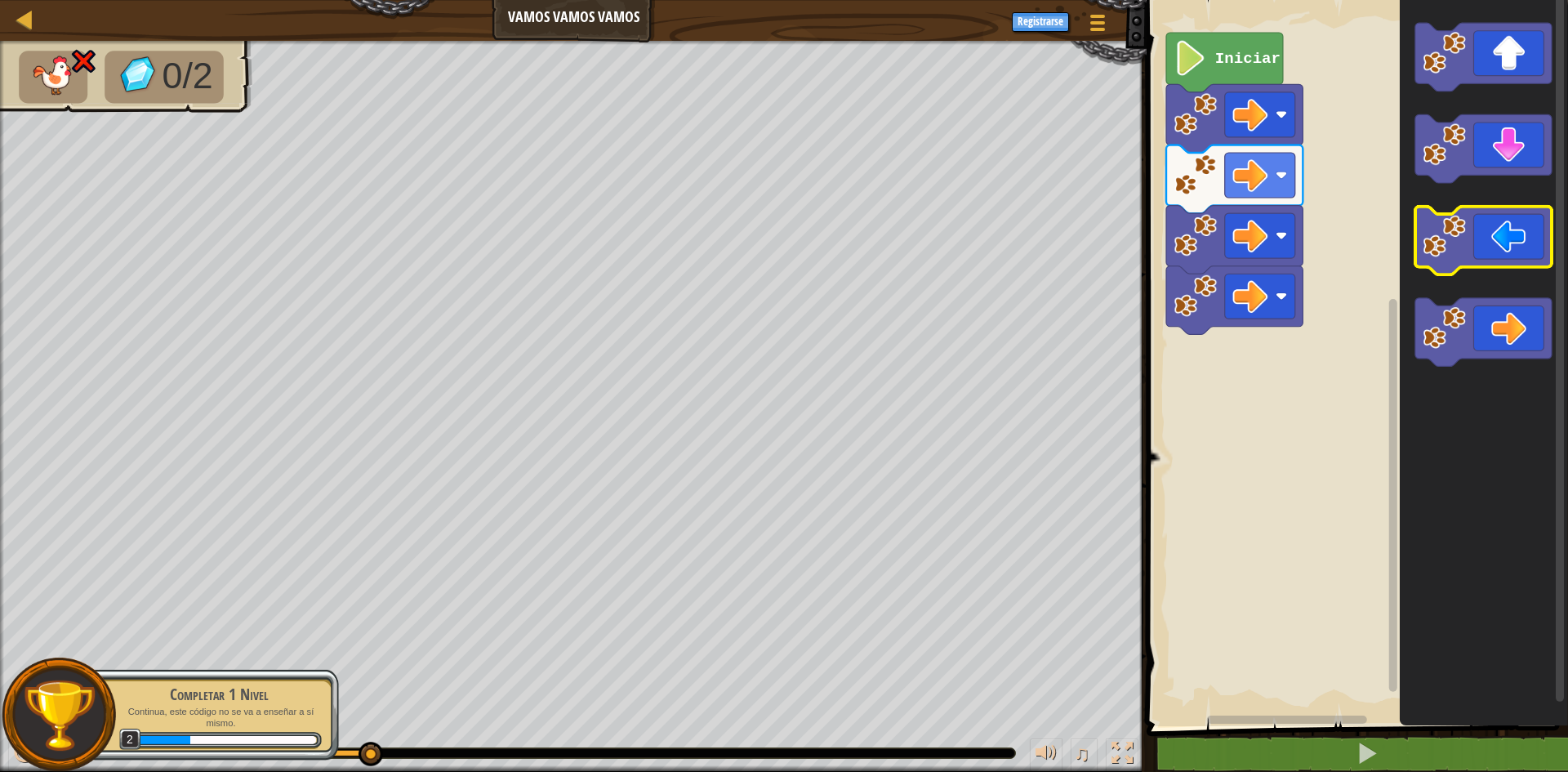
click at [1486, 241] on icon "Espacio de trabajo de Blockly" at bounding box center [1484, 241] width 137 height 68
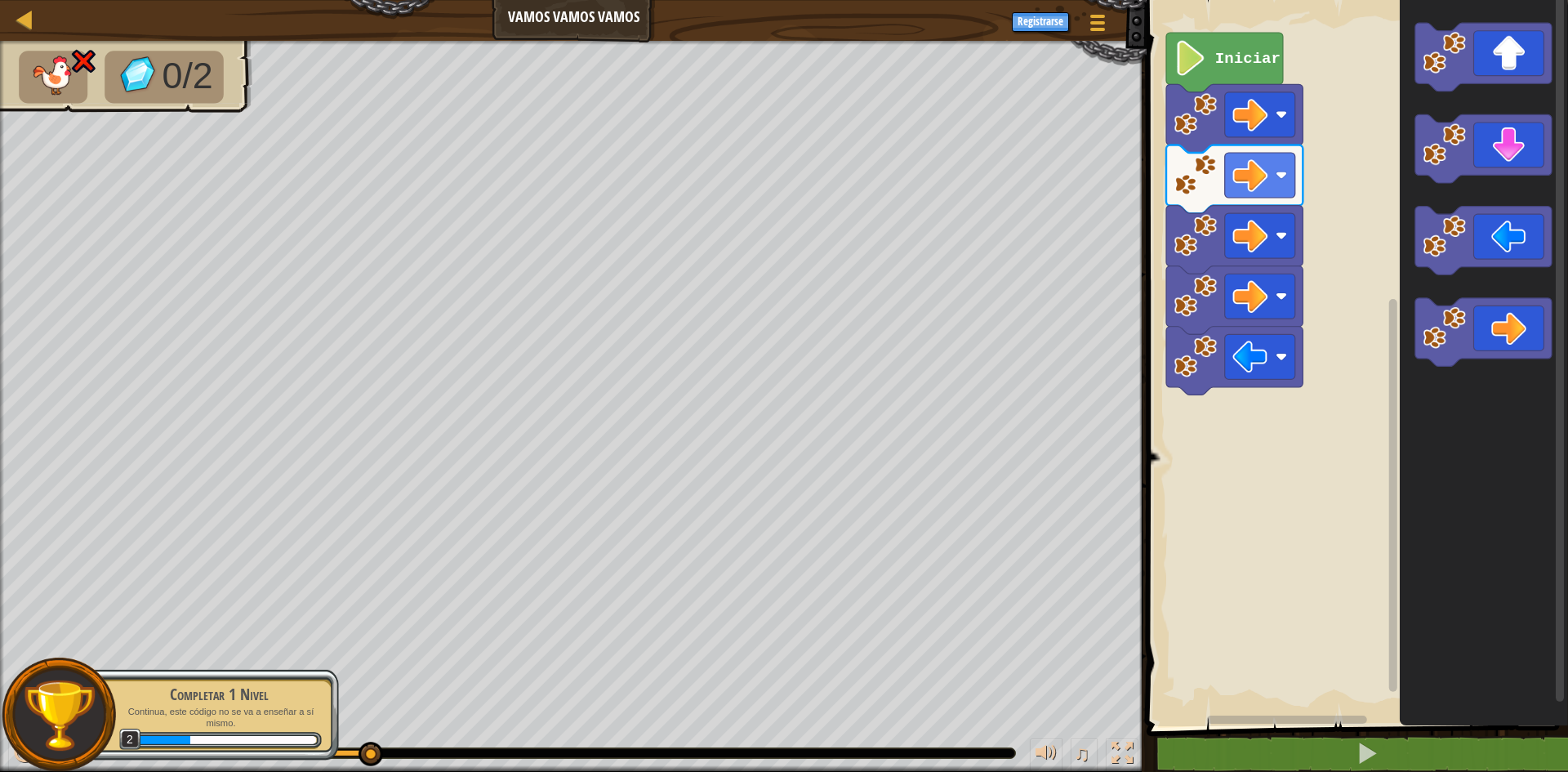
click at [1198, 67] on image "Espacio de trabajo de Blockly" at bounding box center [1192, 59] width 34 height 36
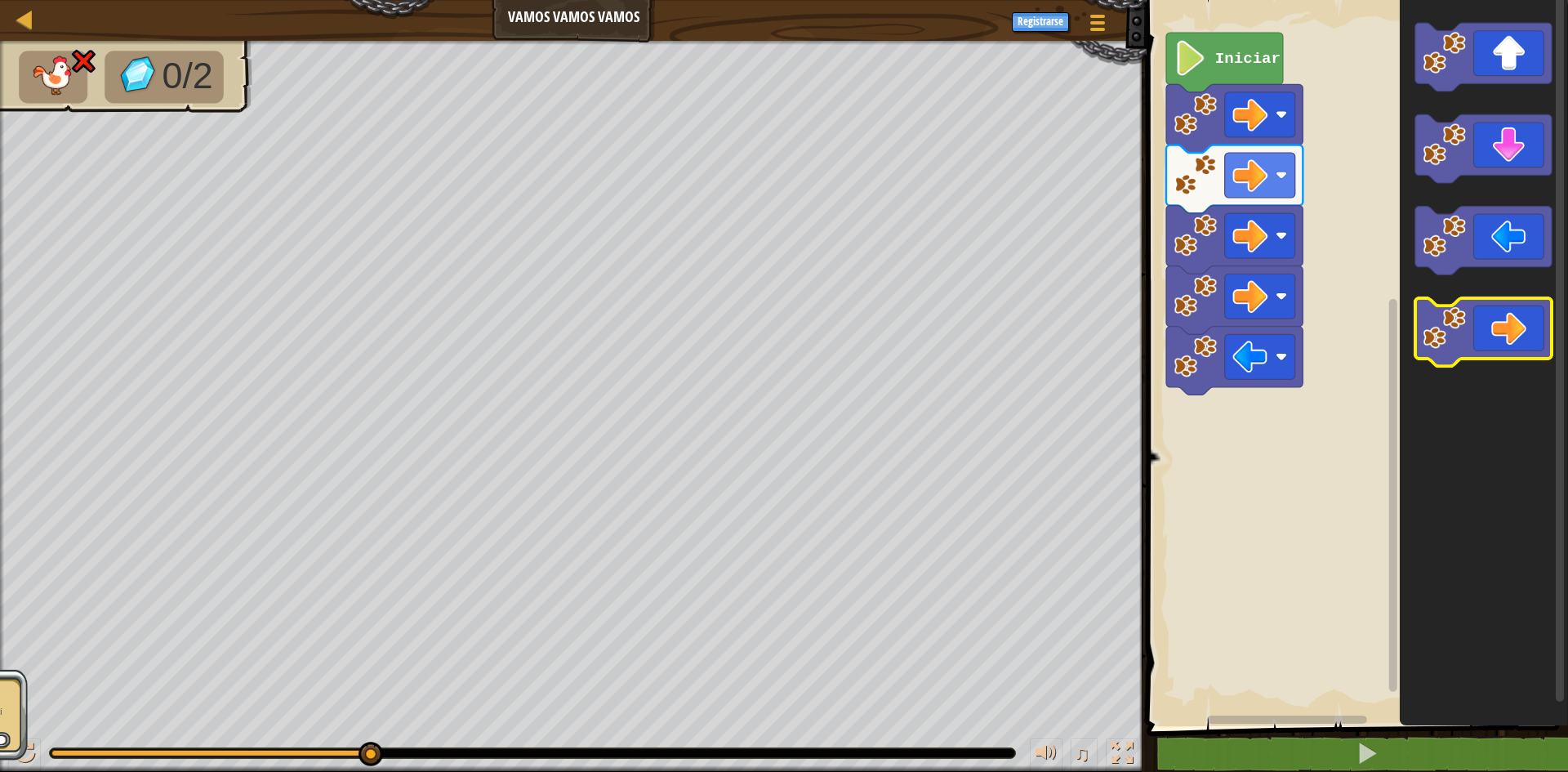
click at [1473, 318] on icon "Espacio de trabajo de Blockly" at bounding box center [1484, 332] width 137 height 68
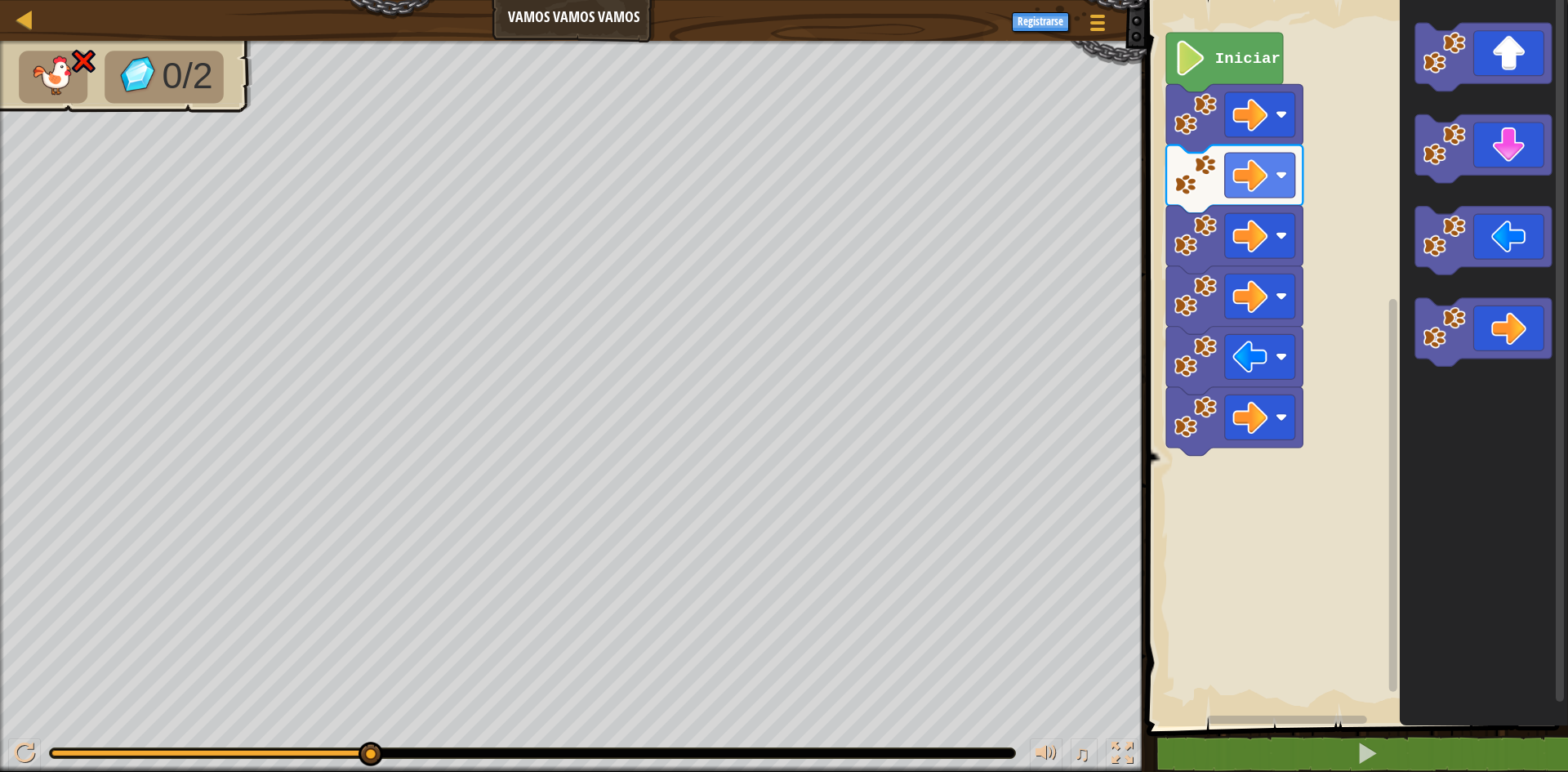
click at [1481, 203] on icon "Espacio de trabajo de Blockly" at bounding box center [1484, 359] width 168 height 735
click at [1490, 219] on icon "Espacio de trabajo de Blockly" at bounding box center [1484, 241] width 137 height 68
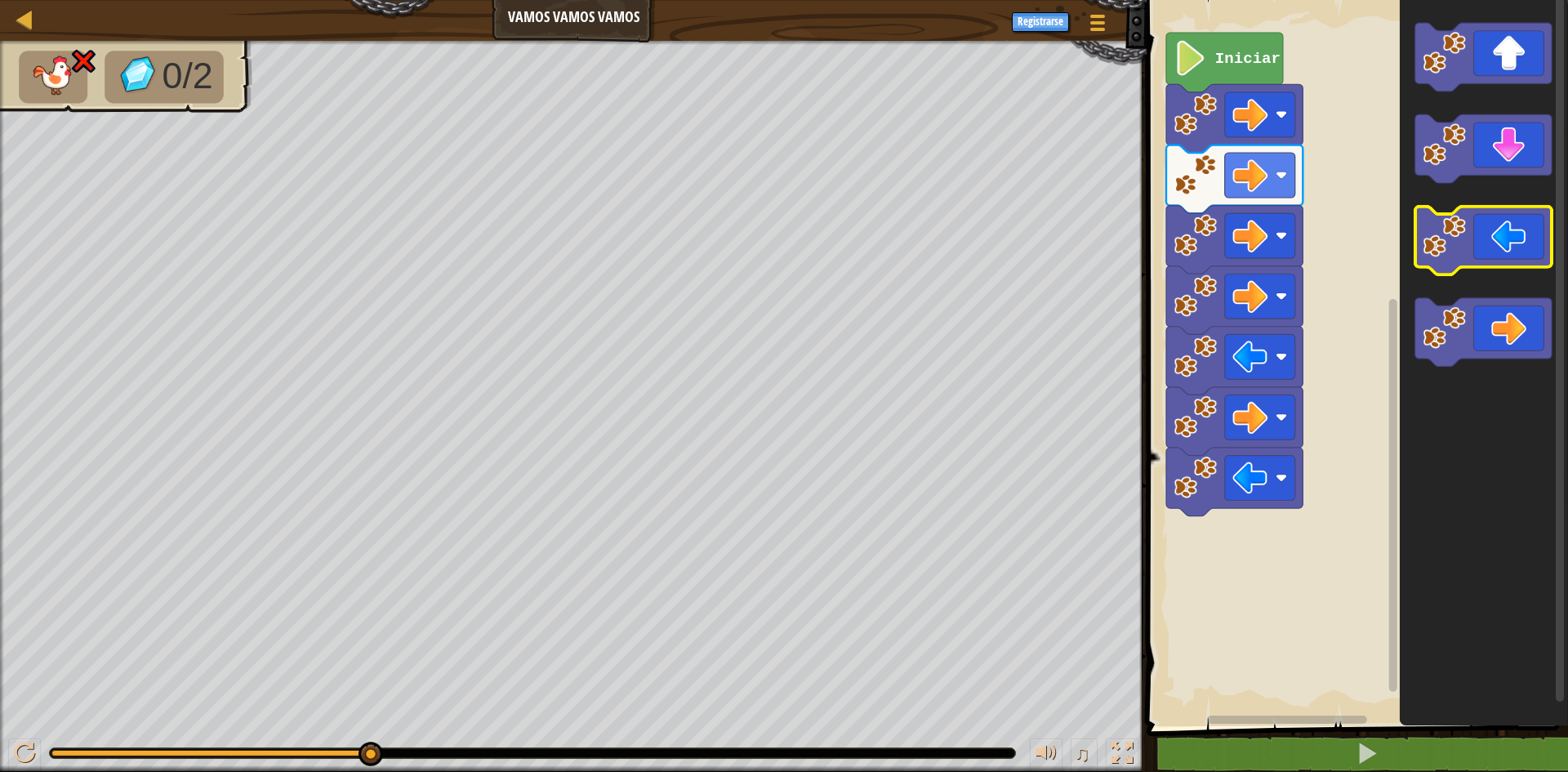
click at [1501, 221] on icon "Espacio de trabajo de Blockly" at bounding box center [1484, 241] width 137 height 68
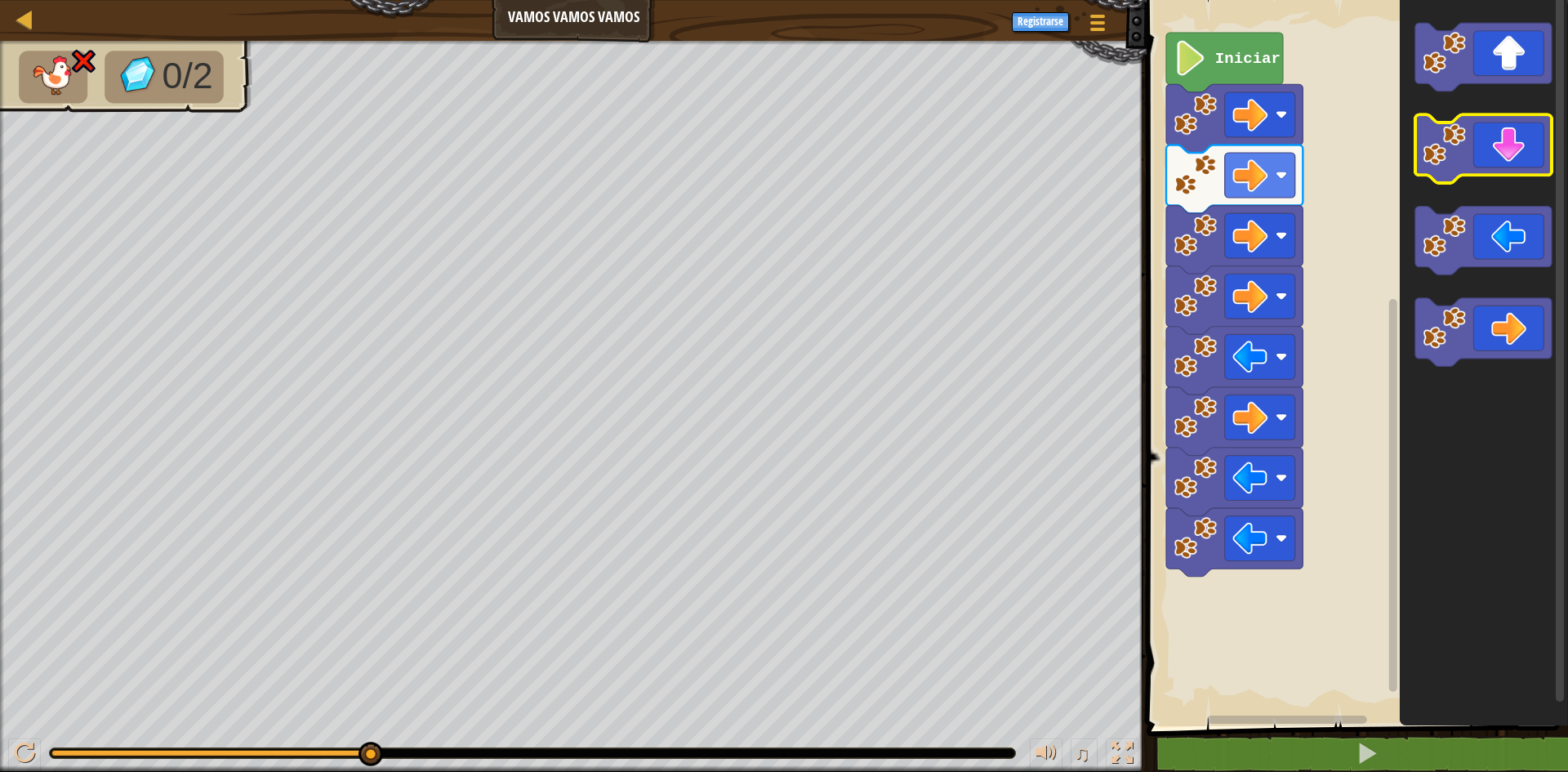
click at [1501, 172] on icon "Espacio de trabajo de Blockly" at bounding box center [1484, 149] width 137 height 68
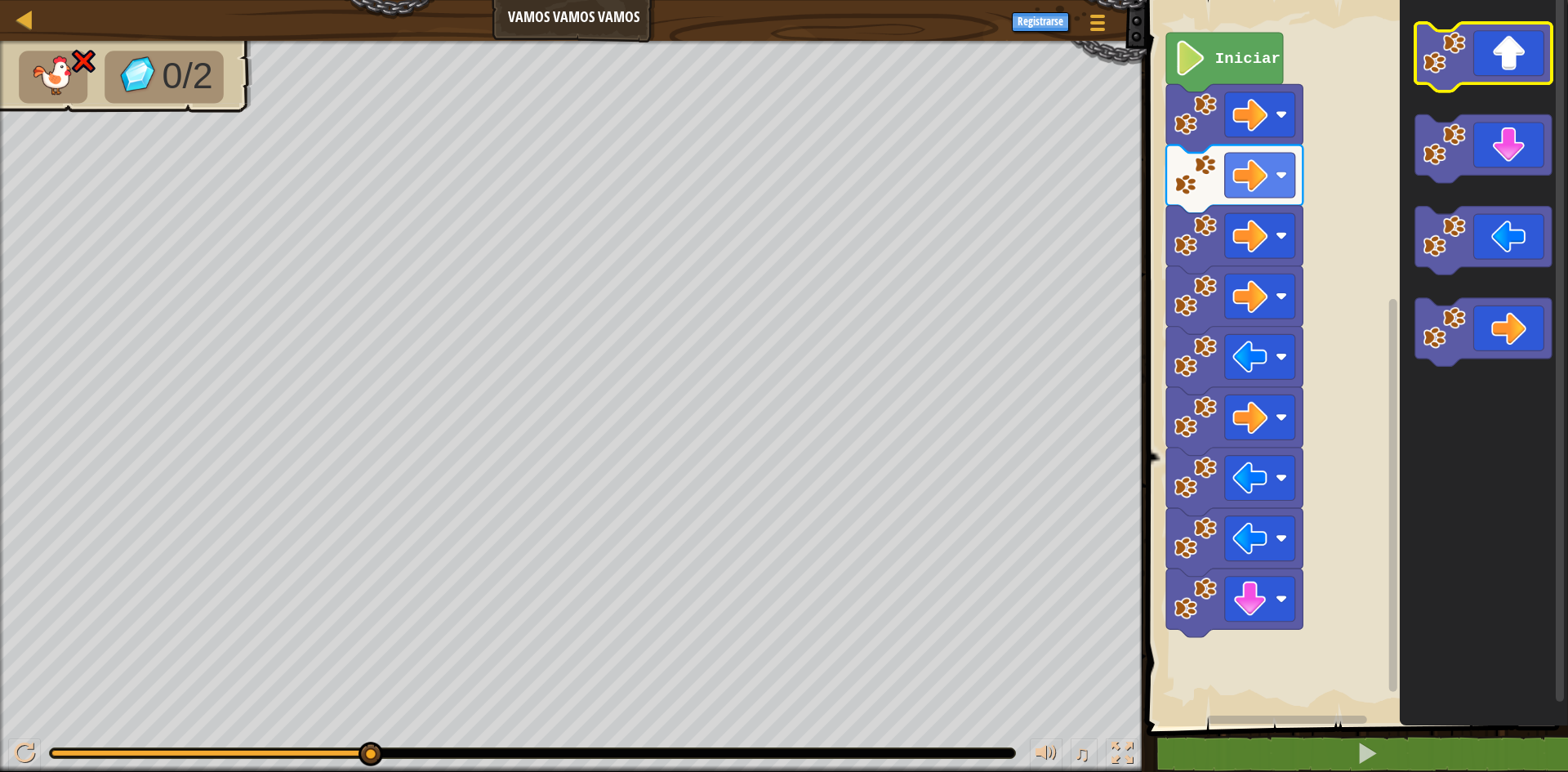
click at [1514, 65] on icon "Espacio de trabajo de Blockly" at bounding box center [1484, 57] width 137 height 68
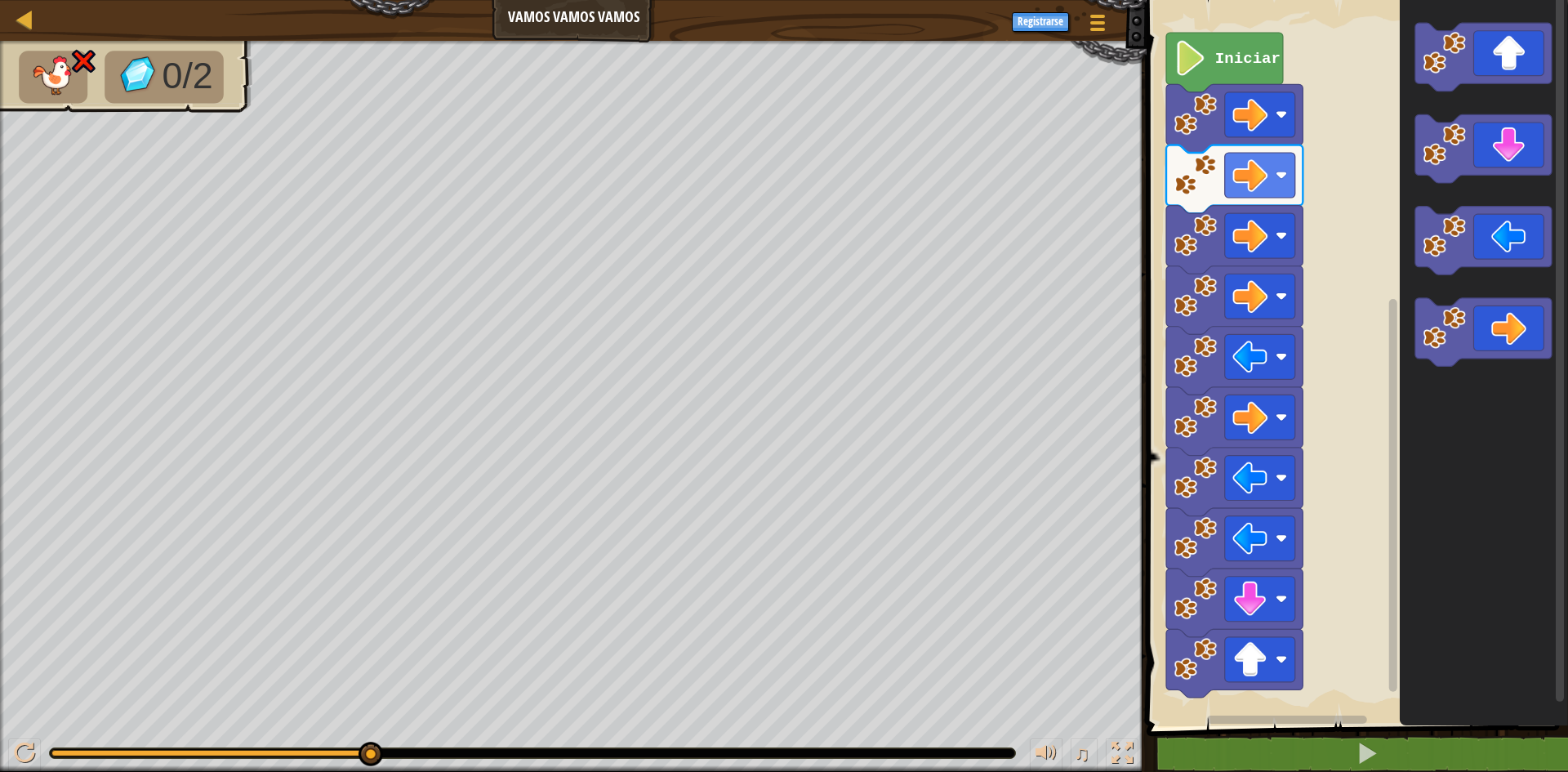
click at [1226, 66] on text "Iniciar" at bounding box center [1248, 59] width 66 height 18
click at [1184, 63] on image "Espacio de trabajo de Blockly" at bounding box center [1192, 59] width 34 height 36
click at [1210, 50] on icon "Espacio de trabajo de Blockly" at bounding box center [1225, 62] width 117 height 60
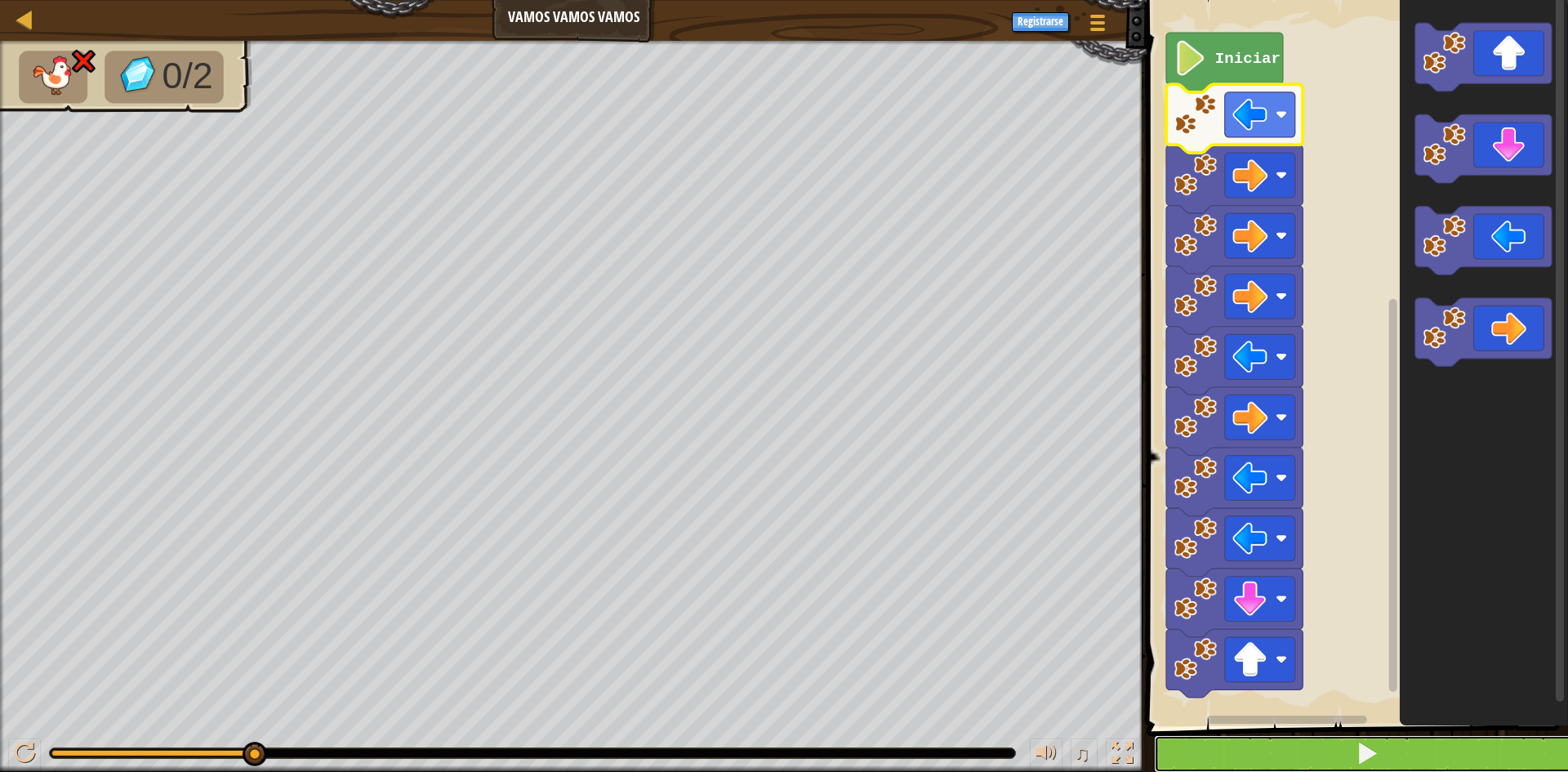
click at [1379, 736] on button at bounding box center [1367, 754] width 426 height 37
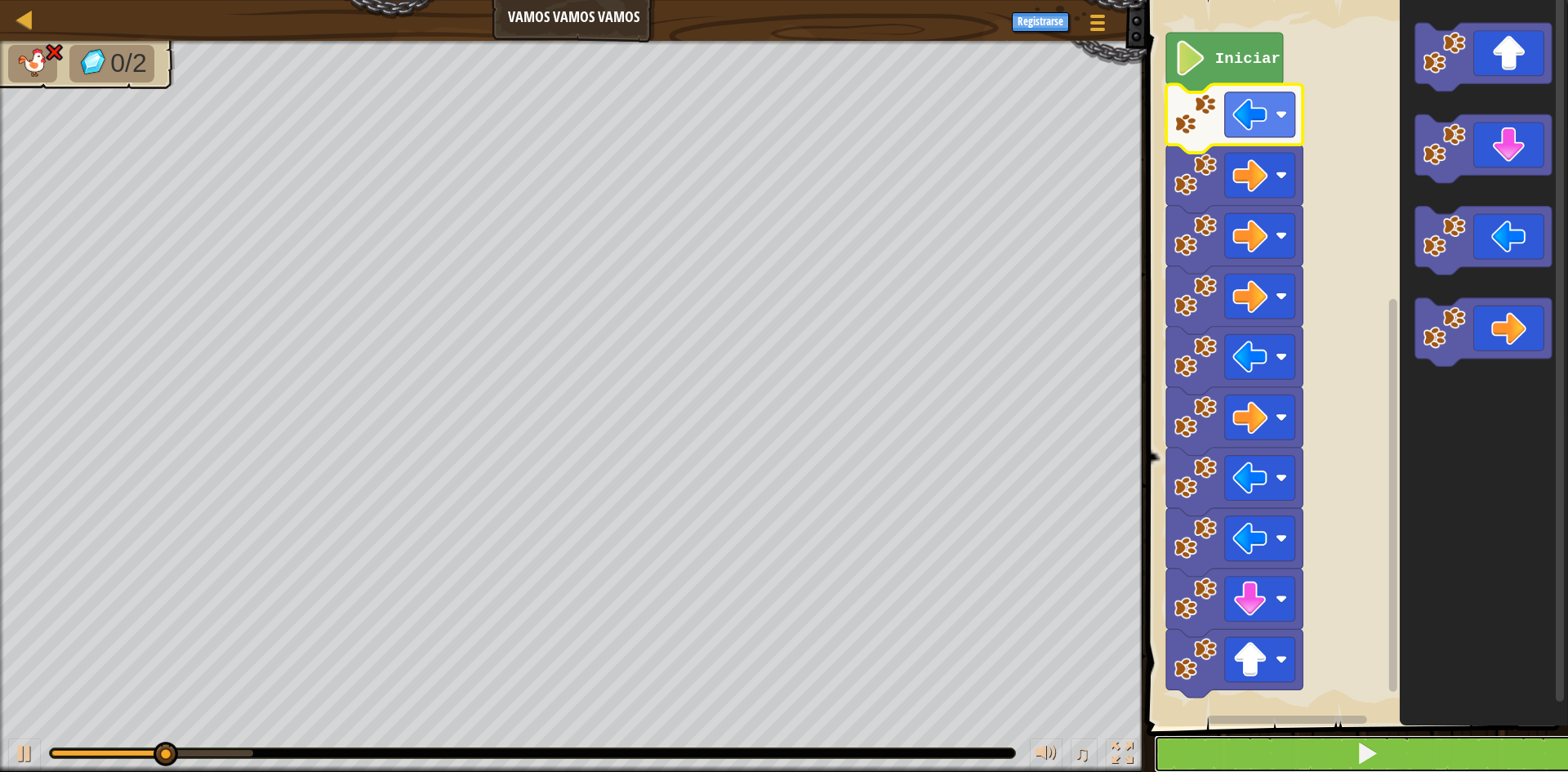
click at [1391, 750] on button at bounding box center [1367, 754] width 426 height 37
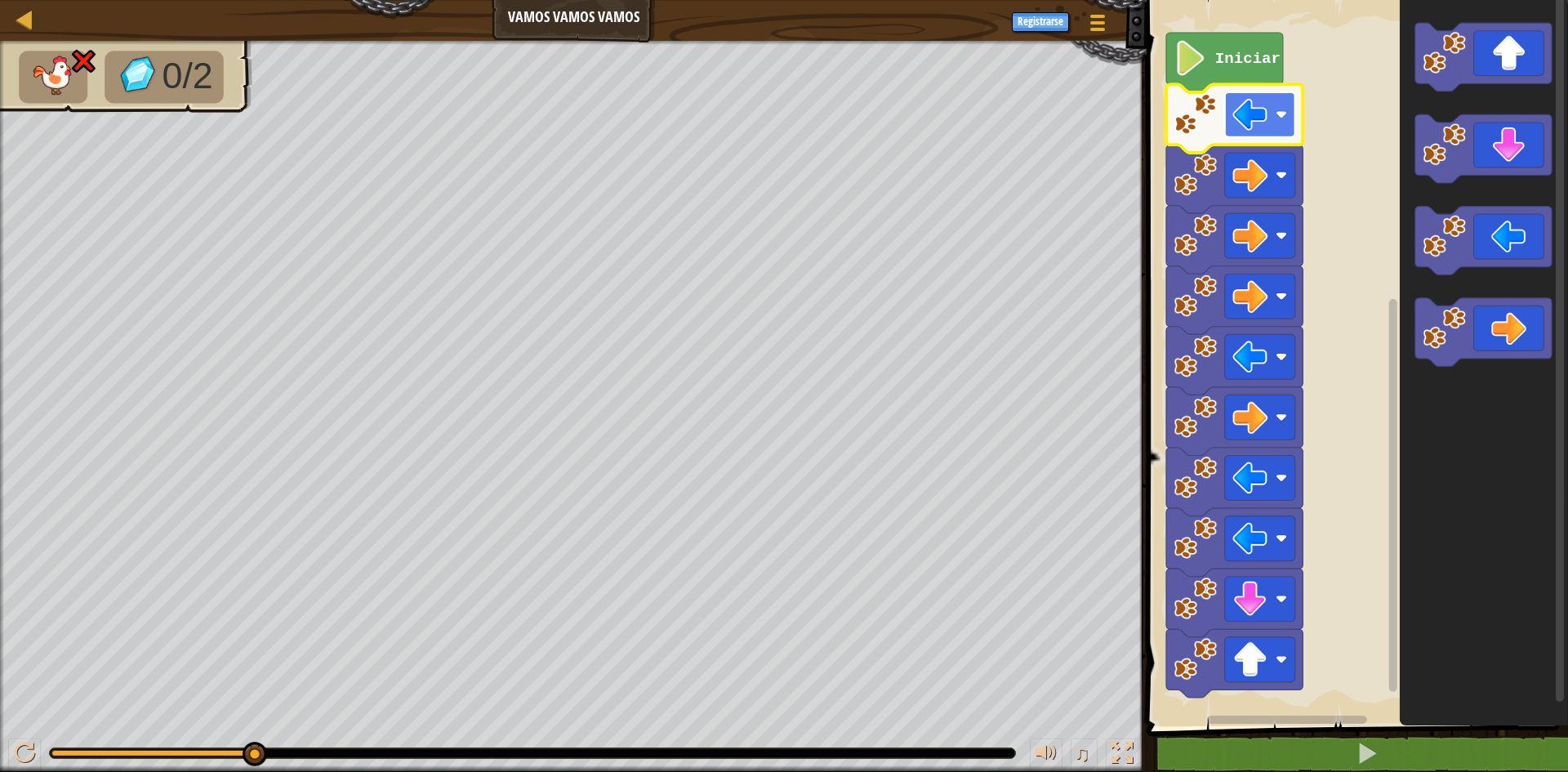
click at [1270, 122] on rect "Espacio de trabajo de Blockly" at bounding box center [1260, 115] width 70 height 45
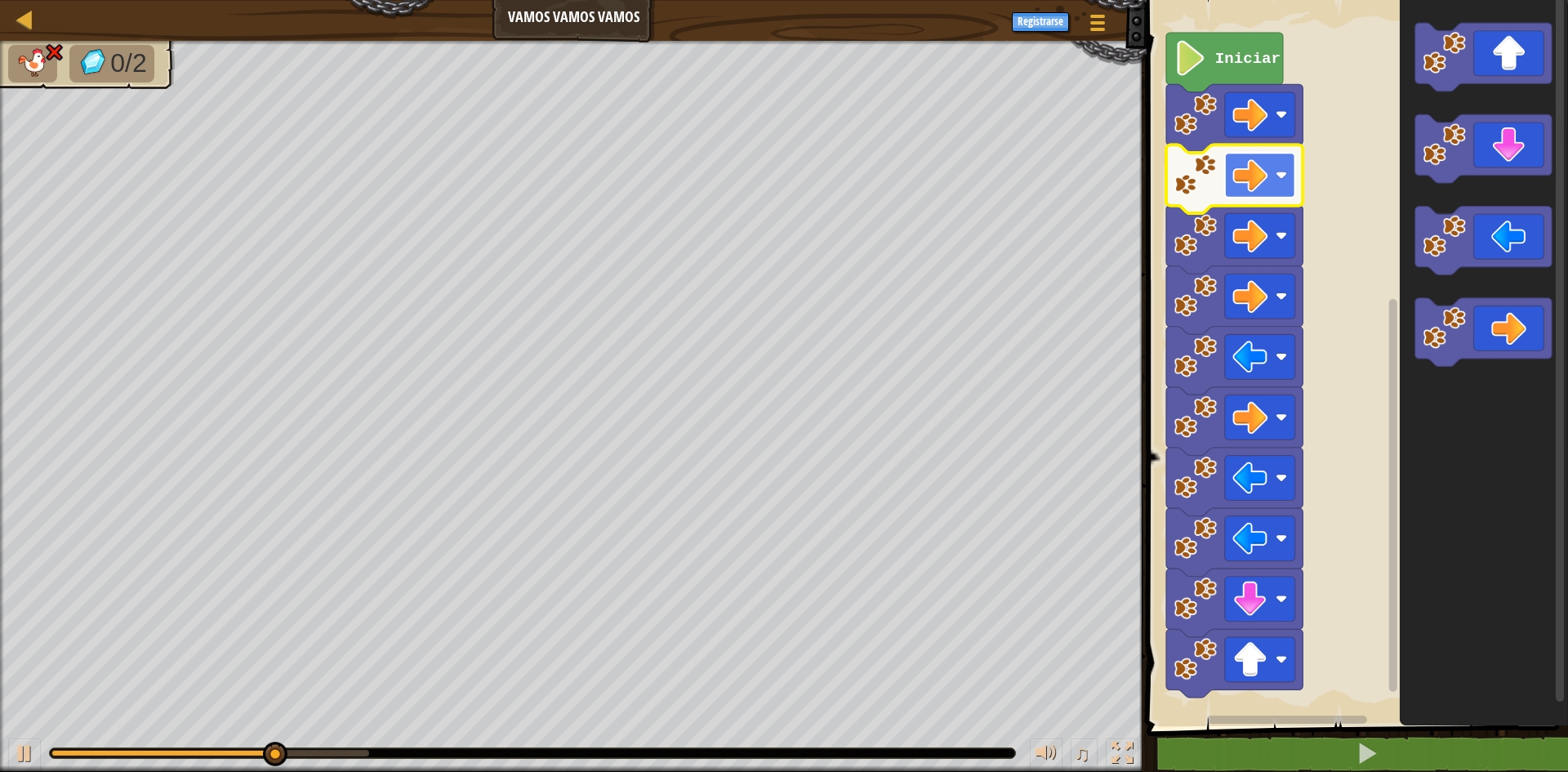
click at [1273, 182] on rect "Espacio de trabajo de Blockly" at bounding box center [1260, 175] width 70 height 45
